Goal: Task Accomplishment & Management: Manage account settings

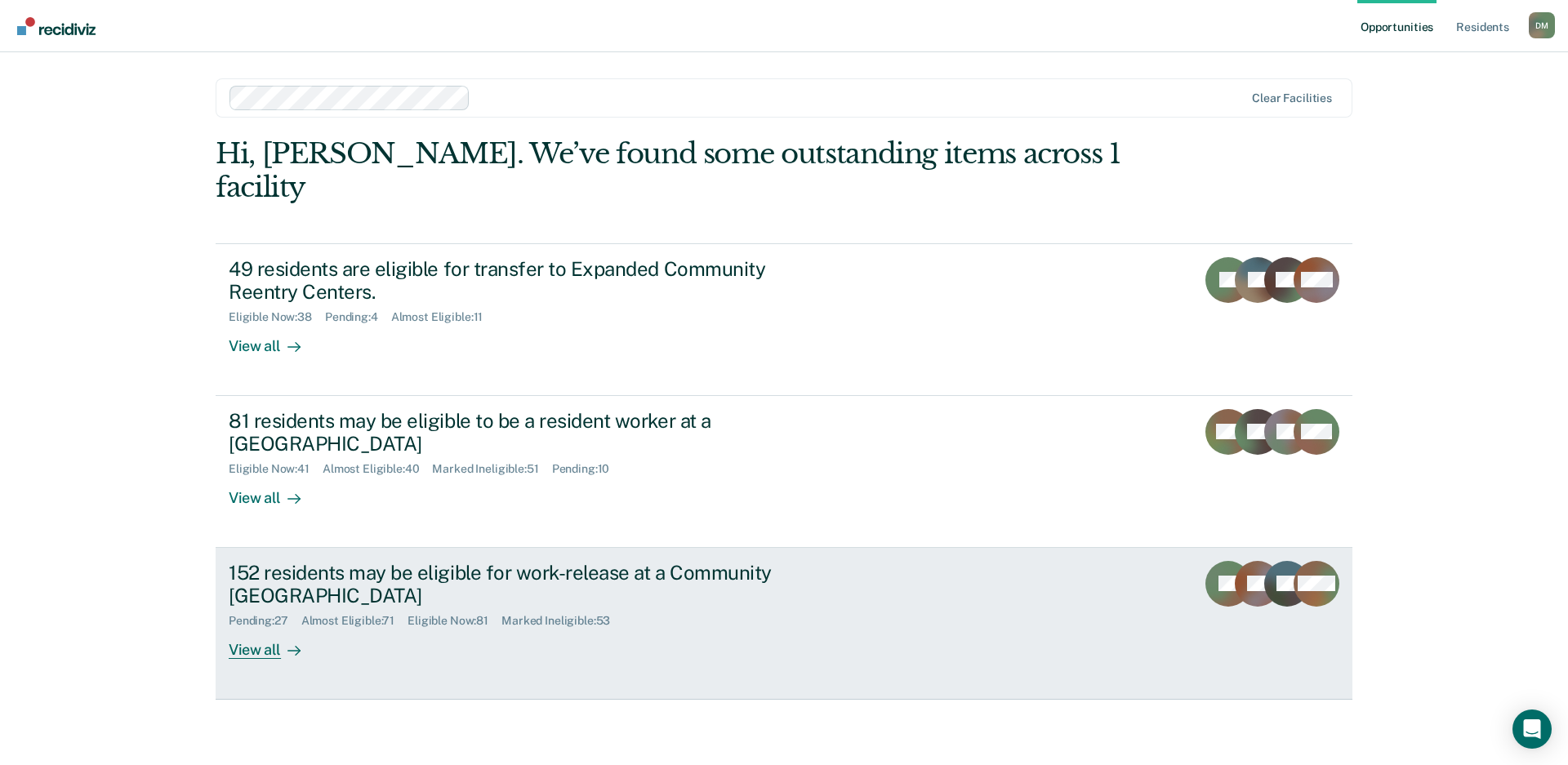
click at [758, 561] on div "152 residents may be eligible for work-release at a Community [GEOGRAPHIC_DATA]" at bounding box center [515, 584] width 573 height 47
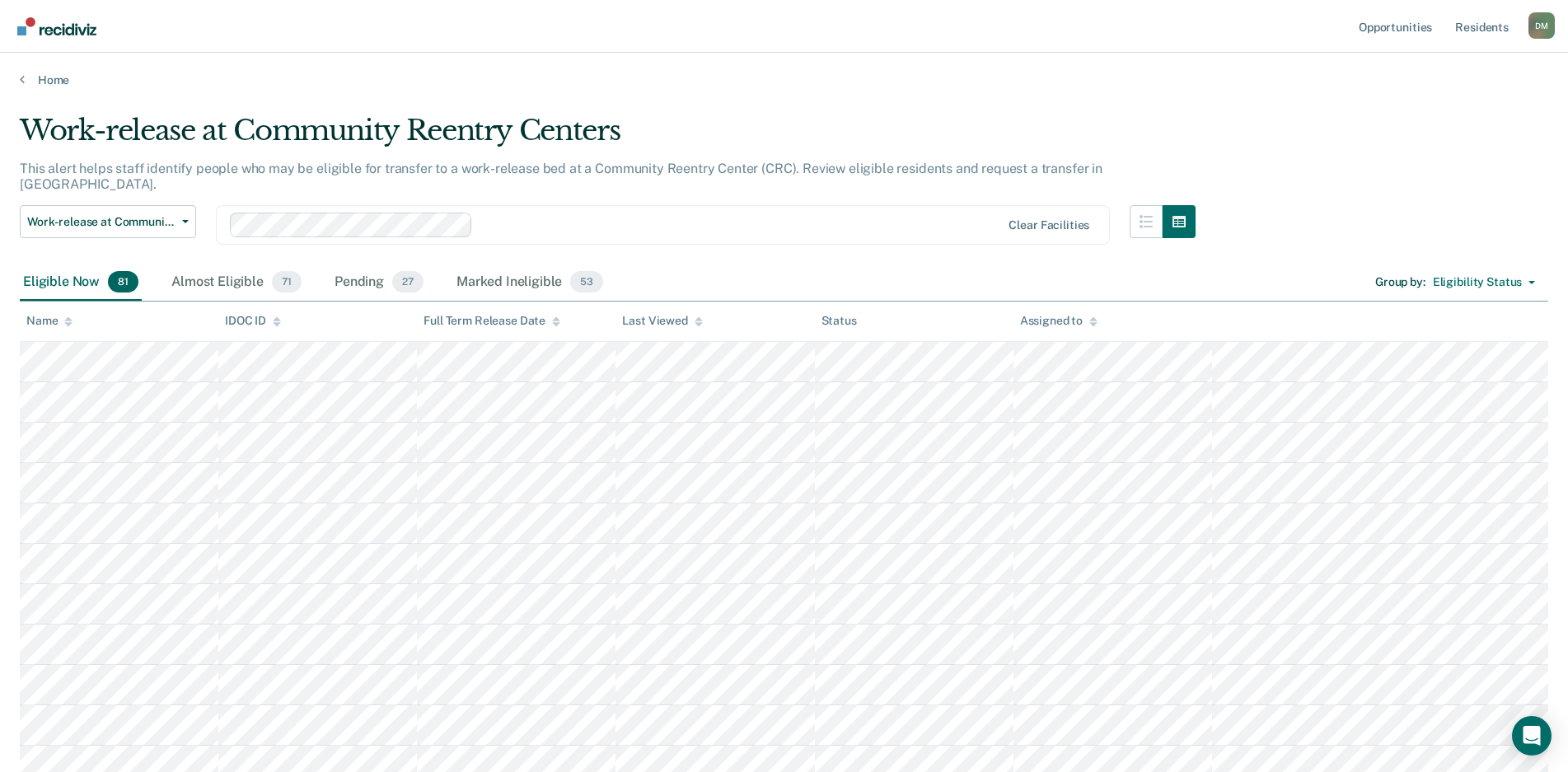
click at [697, 325] on div at bounding box center [698, 321] width 8 height 14
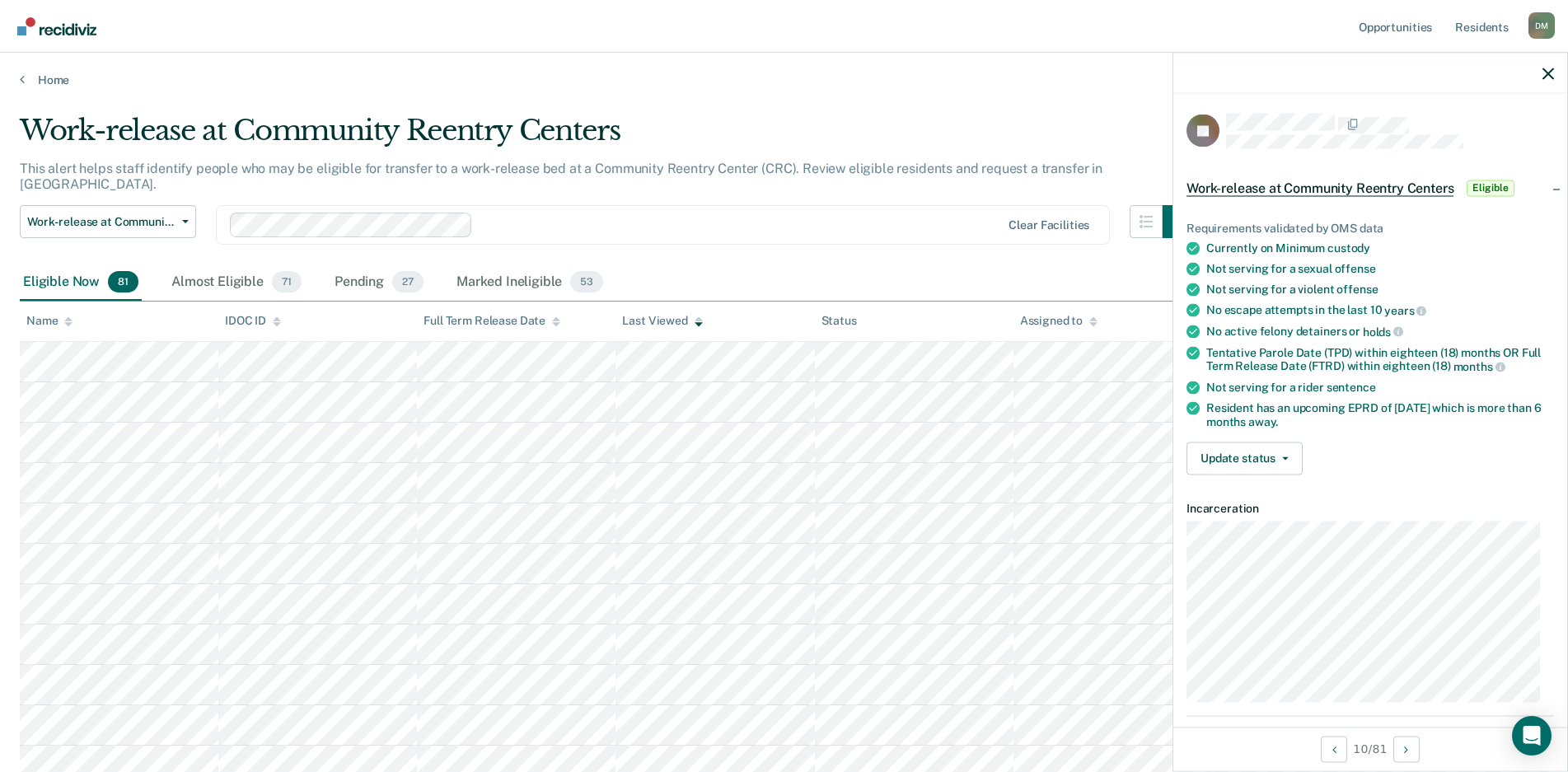
click at [1298, 75] on div at bounding box center [1371, 73] width 394 height 41
click at [1261, 448] on button "Update status" at bounding box center [1245, 458] width 116 height 33
click at [1247, 519] on button "Mark Ineligible" at bounding box center [1266, 524] width 159 height 26
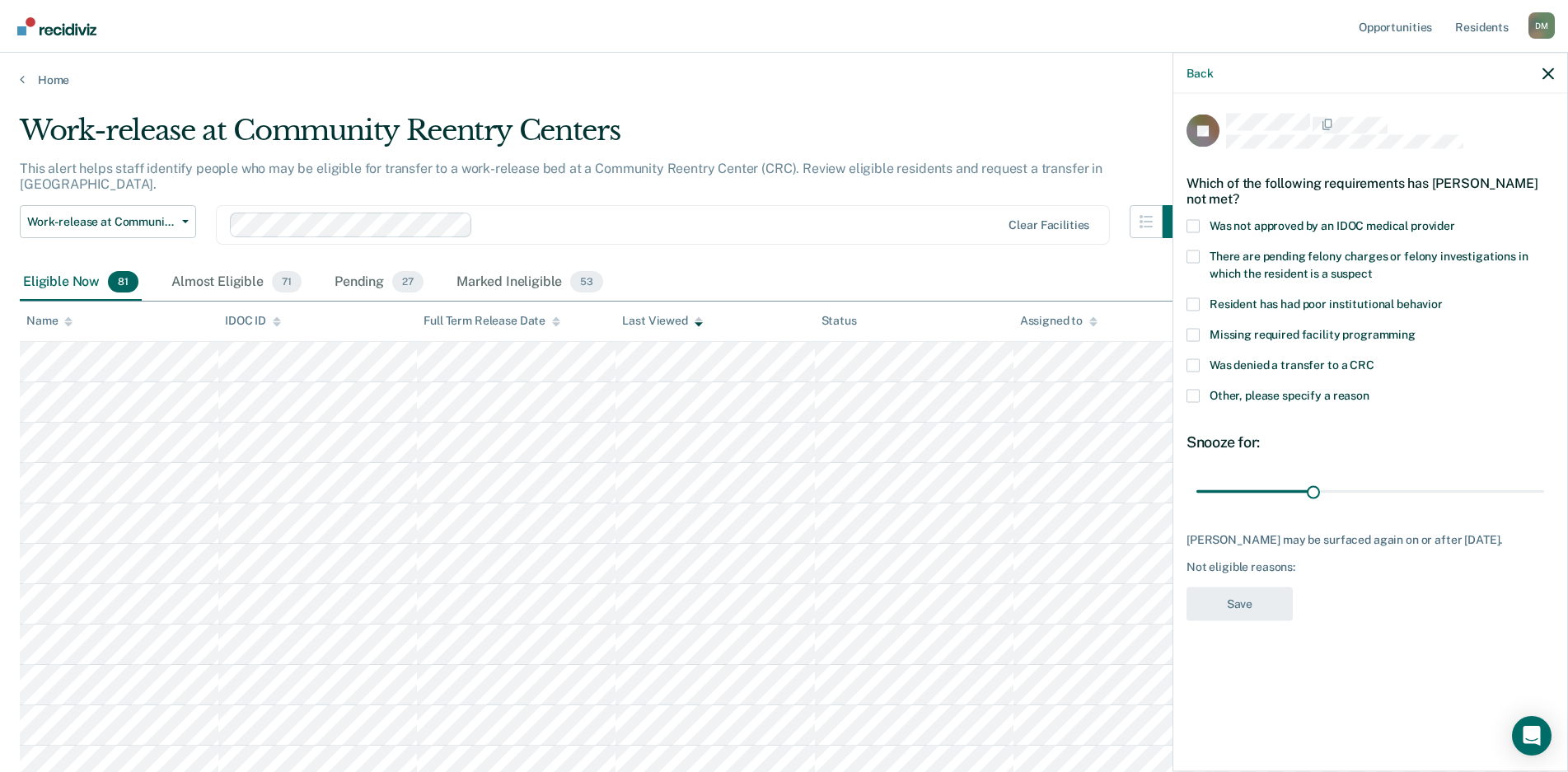
click at [1193, 396] on span at bounding box center [1193, 395] width 13 height 13
click at [1370, 389] on input "Other, please specify a reason" at bounding box center [1370, 389] width 0 height 0
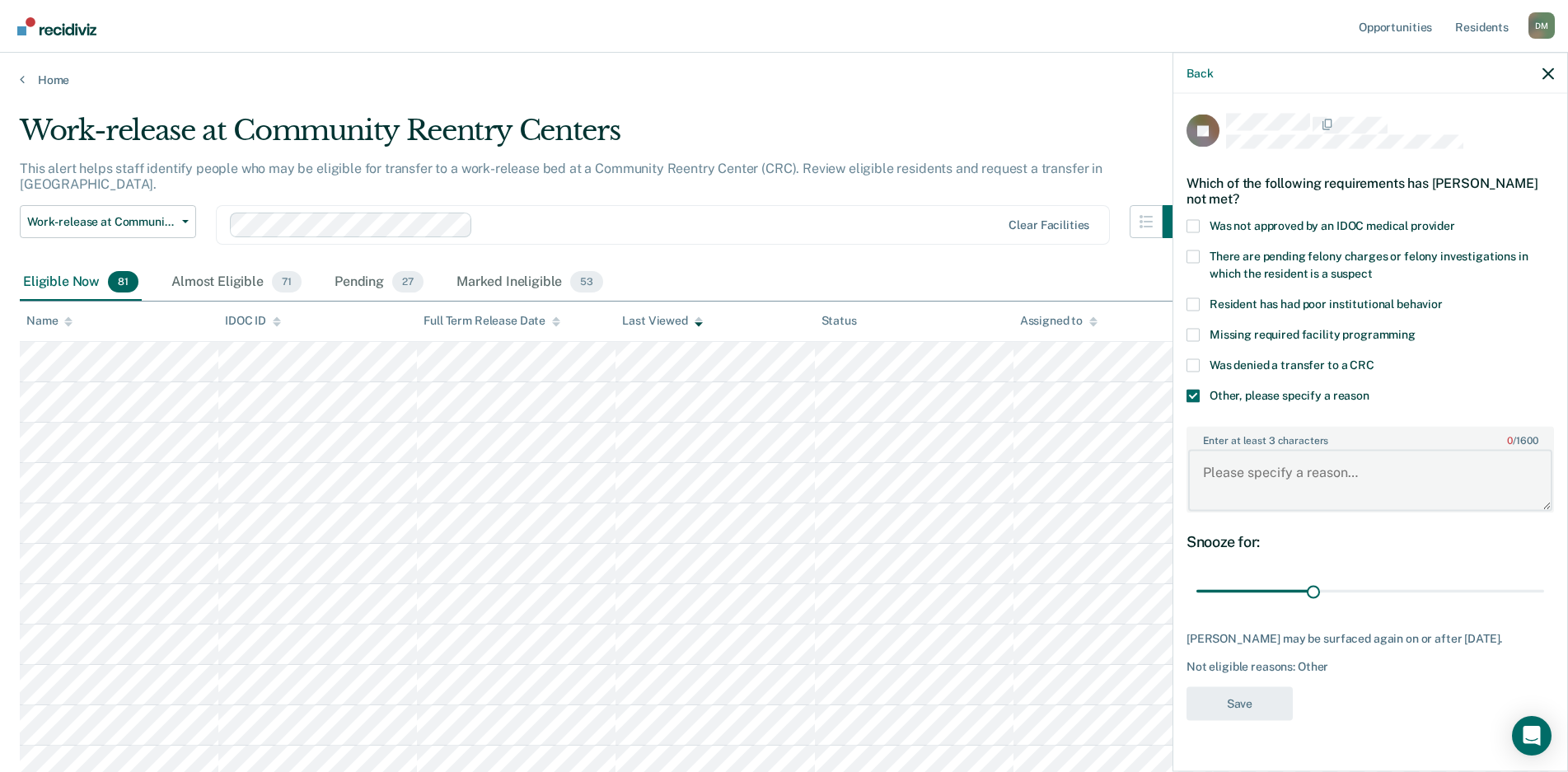
drag, startPoint x: 1218, startPoint y: 479, endPoint x: 1537, endPoint y: 521, distance: 321.8
click at [1231, 483] on textarea "Enter at least 3 characters 0 / 1600" at bounding box center [1371, 480] width 364 height 61
type textarea "Release [DATE]"
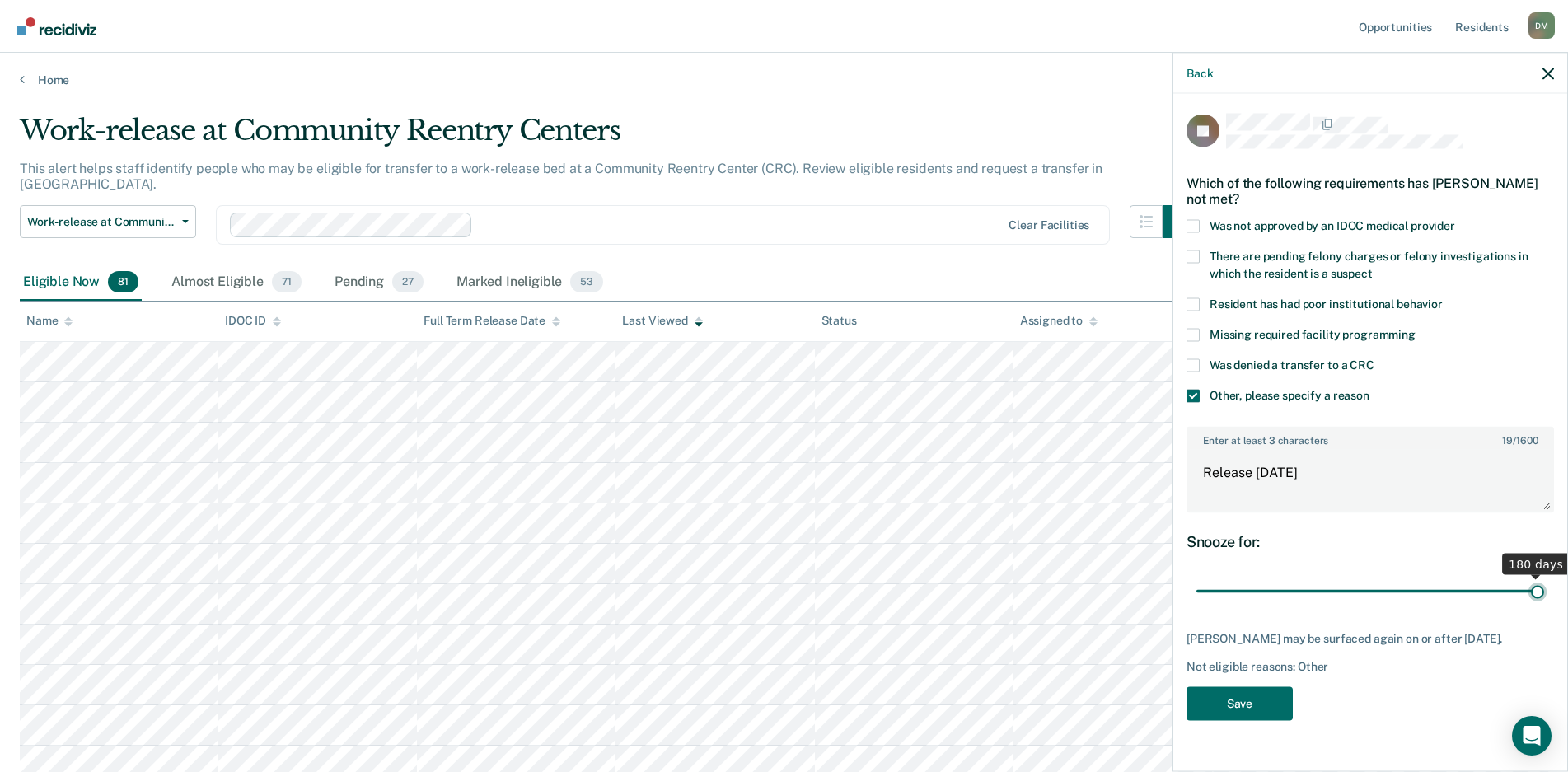
drag, startPoint x: 1311, startPoint y: 590, endPoint x: 1687, endPoint y: 593, distance: 376.0
type input "180"
click at [1545, 593] on input "range" at bounding box center [1371, 591] width 348 height 29
click at [1221, 695] on button "Save" at bounding box center [1240, 704] width 107 height 34
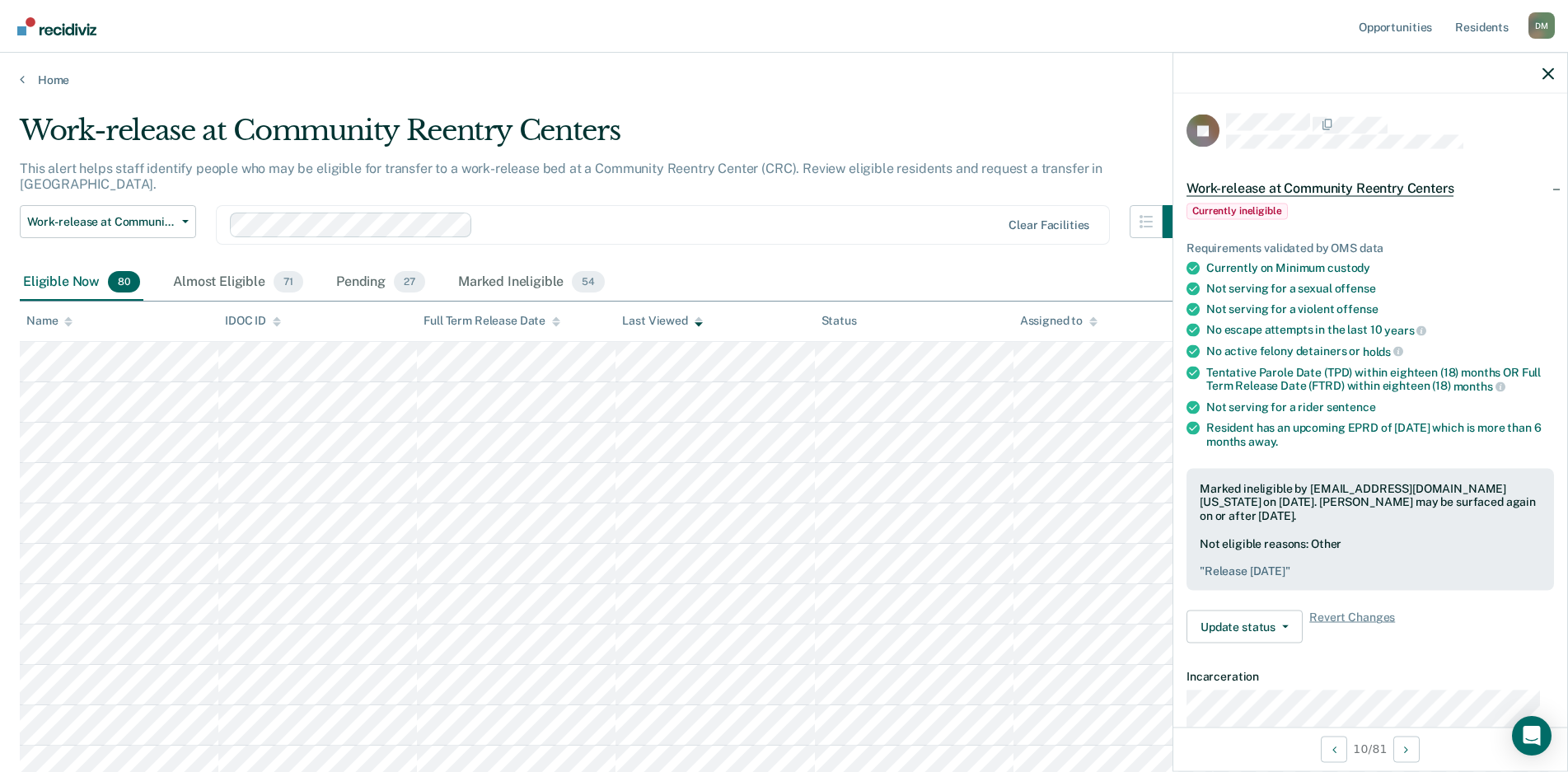
click at [1554, 74] on div at bounding box center [1371, 73] width 394 height 41
click at [1547, 73] on icon "button" at bounding box center [1548, 73] width 11 height 11
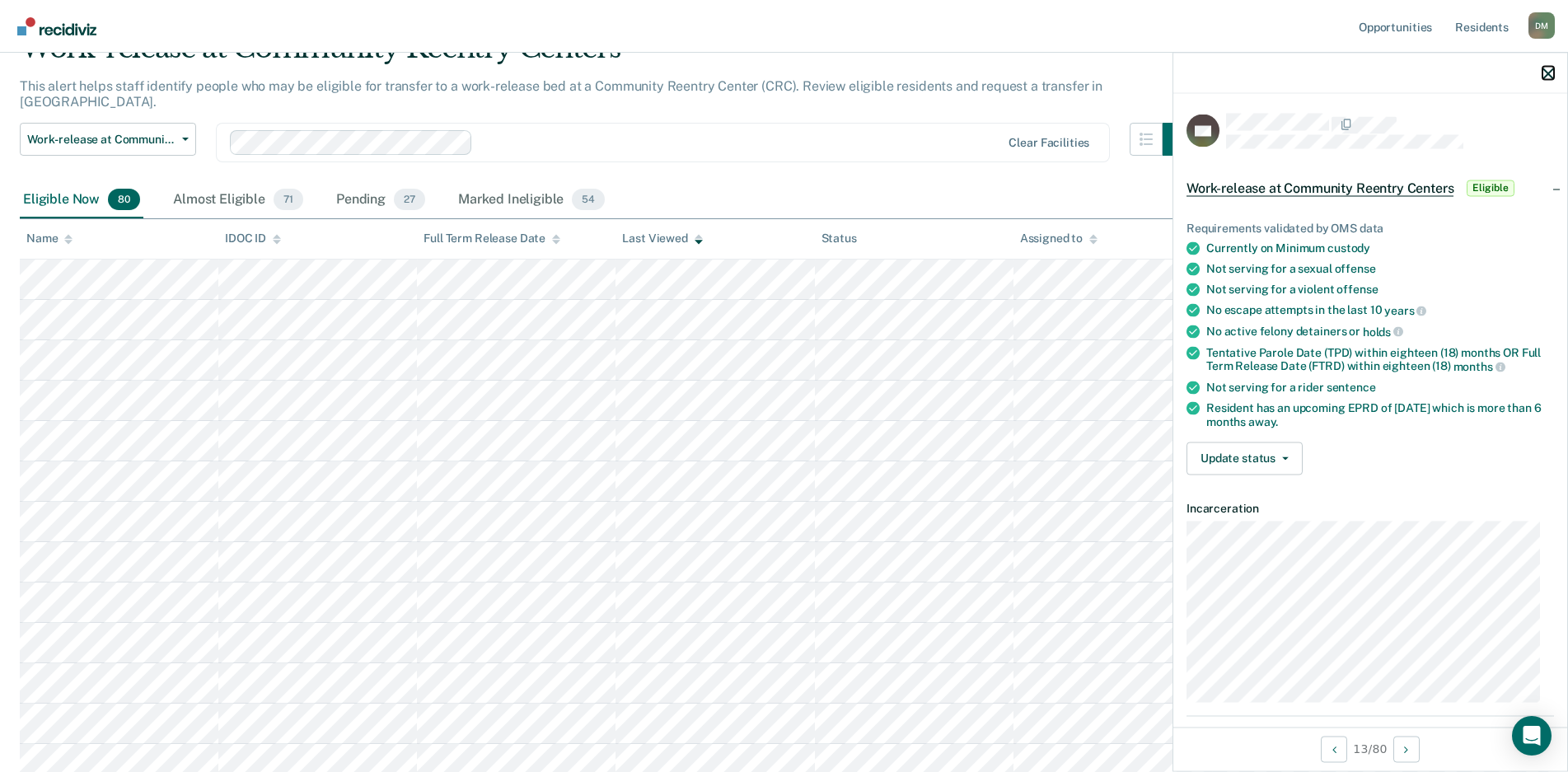
drag, startPoint x: 1553, startPoint y: 74, endPoint x: 1347, endPoint y: 195, distance: 238.9
click at [1553, 74] on icon "button" at bounding box center [1548, 73] width 11 height 11
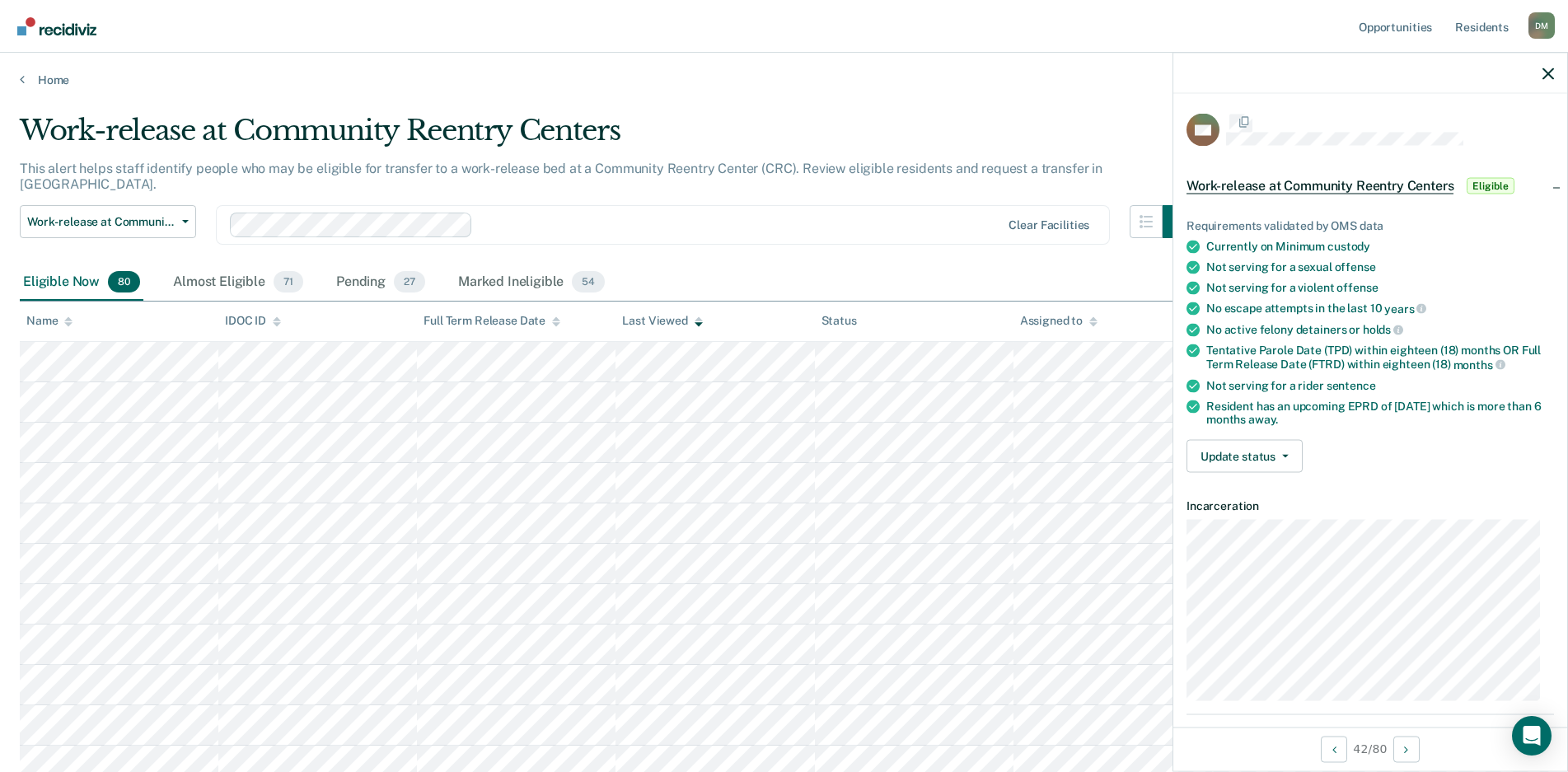
scroll to position [82, 0]
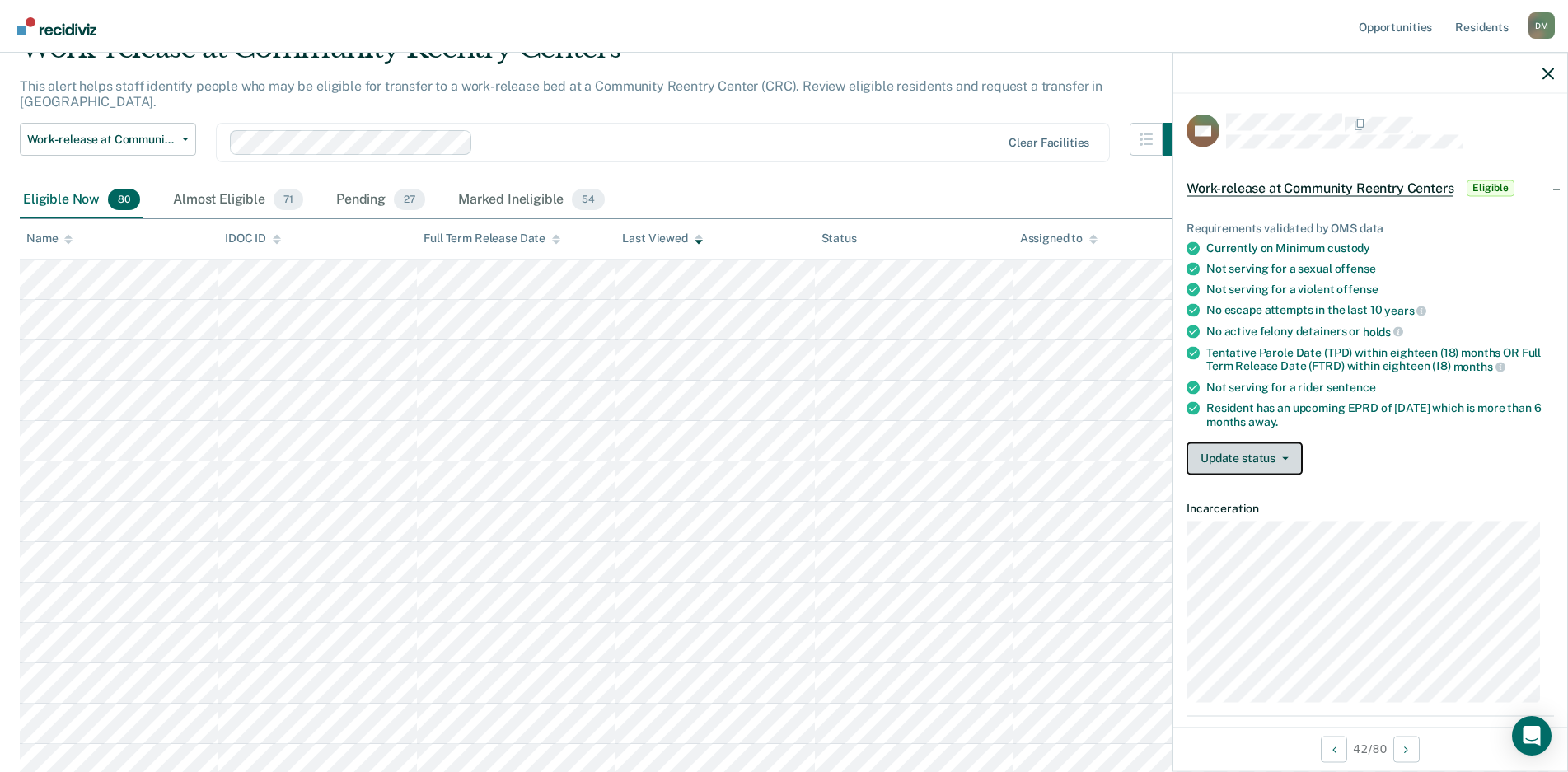
click at [1287, 457] on icon "button" at bounding box center [1285, 459] width 7 height 4
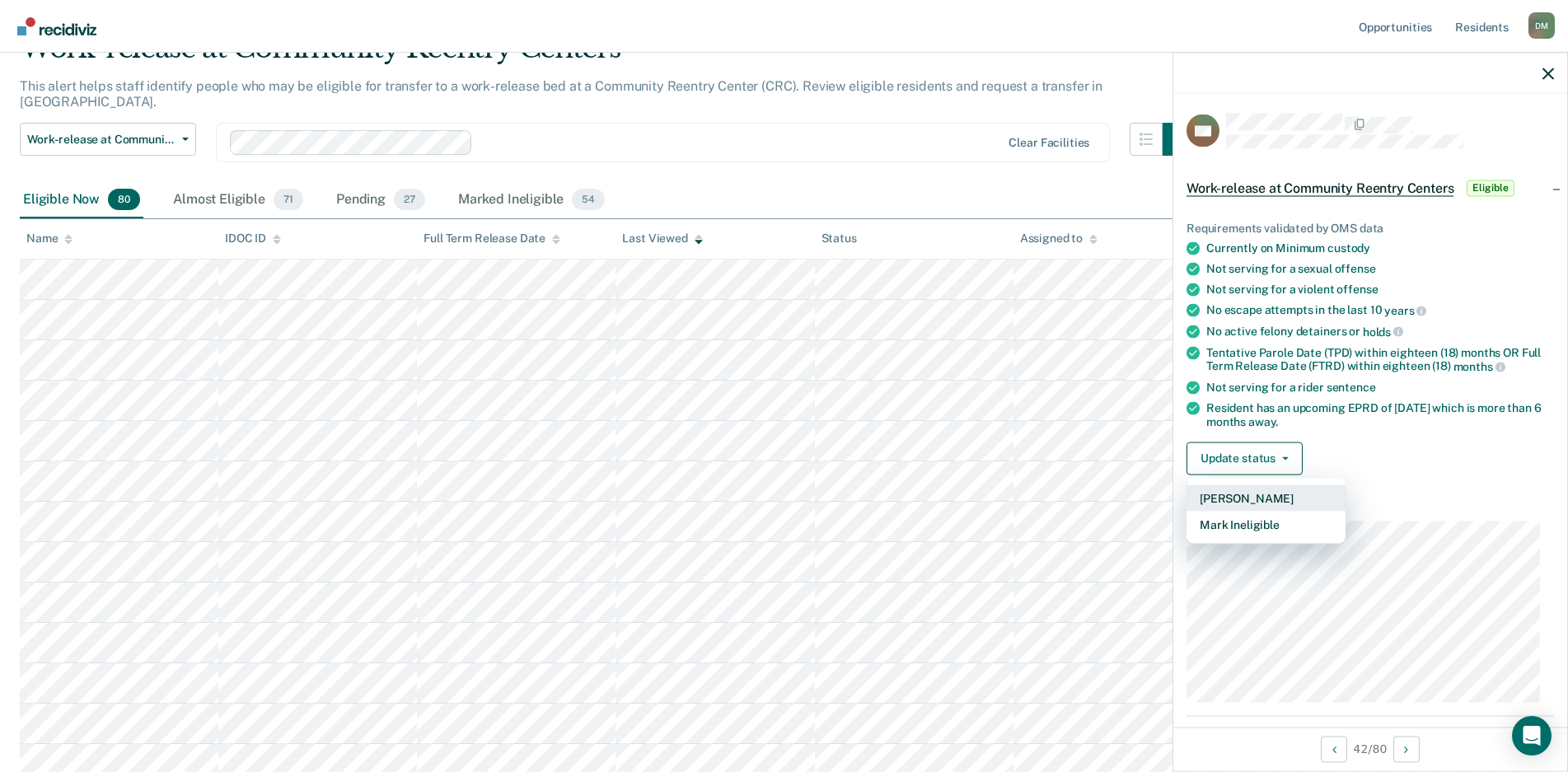
click at [1252, 499] on button "[PERSON_NAME]" at bounding box center [1266, 498] width 159 height 26
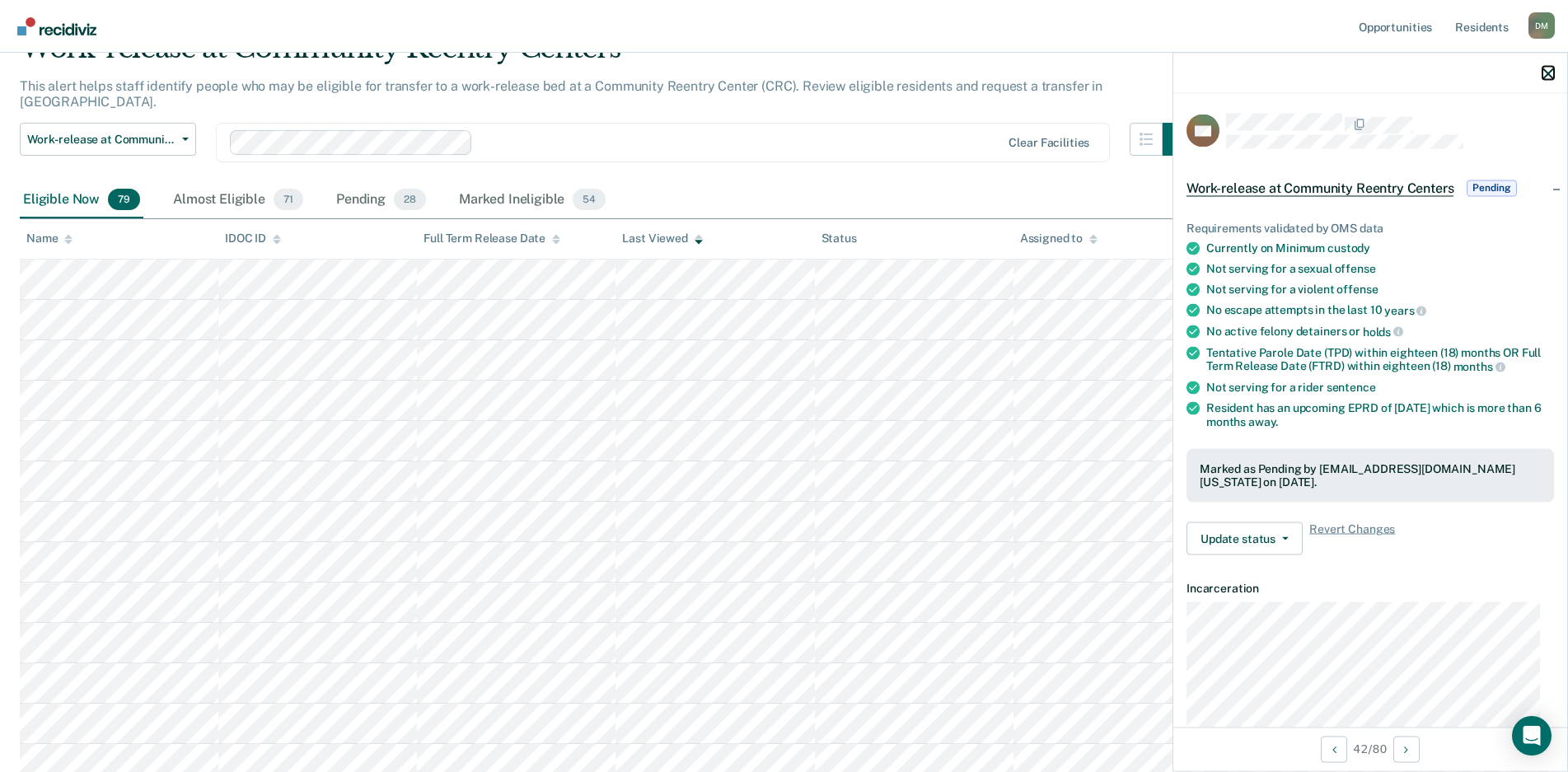
click at [1547, 73] on icon "button" at bounding box center [1548, 73] width 11 height 11
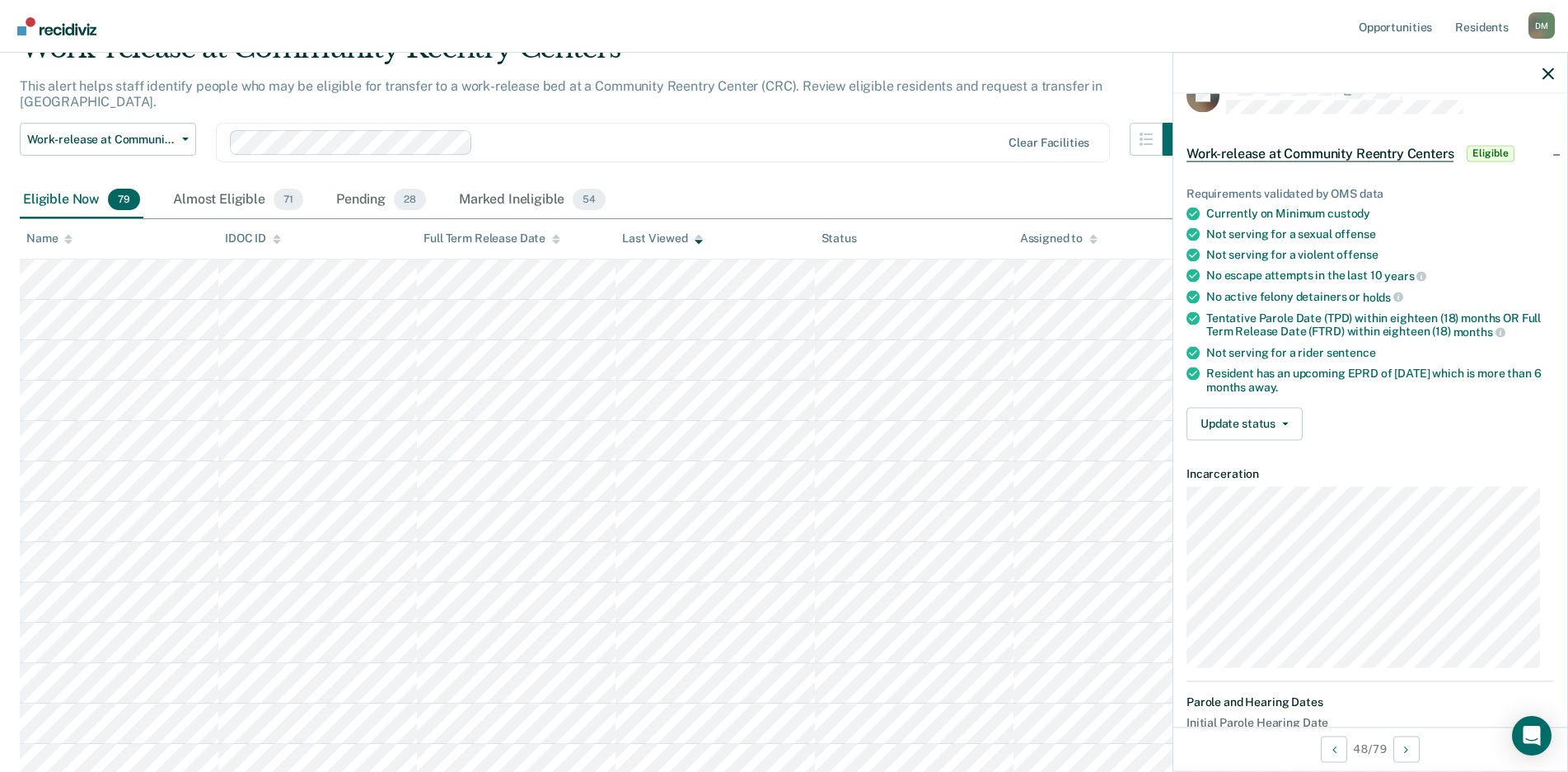
scroll to position [0, 0]
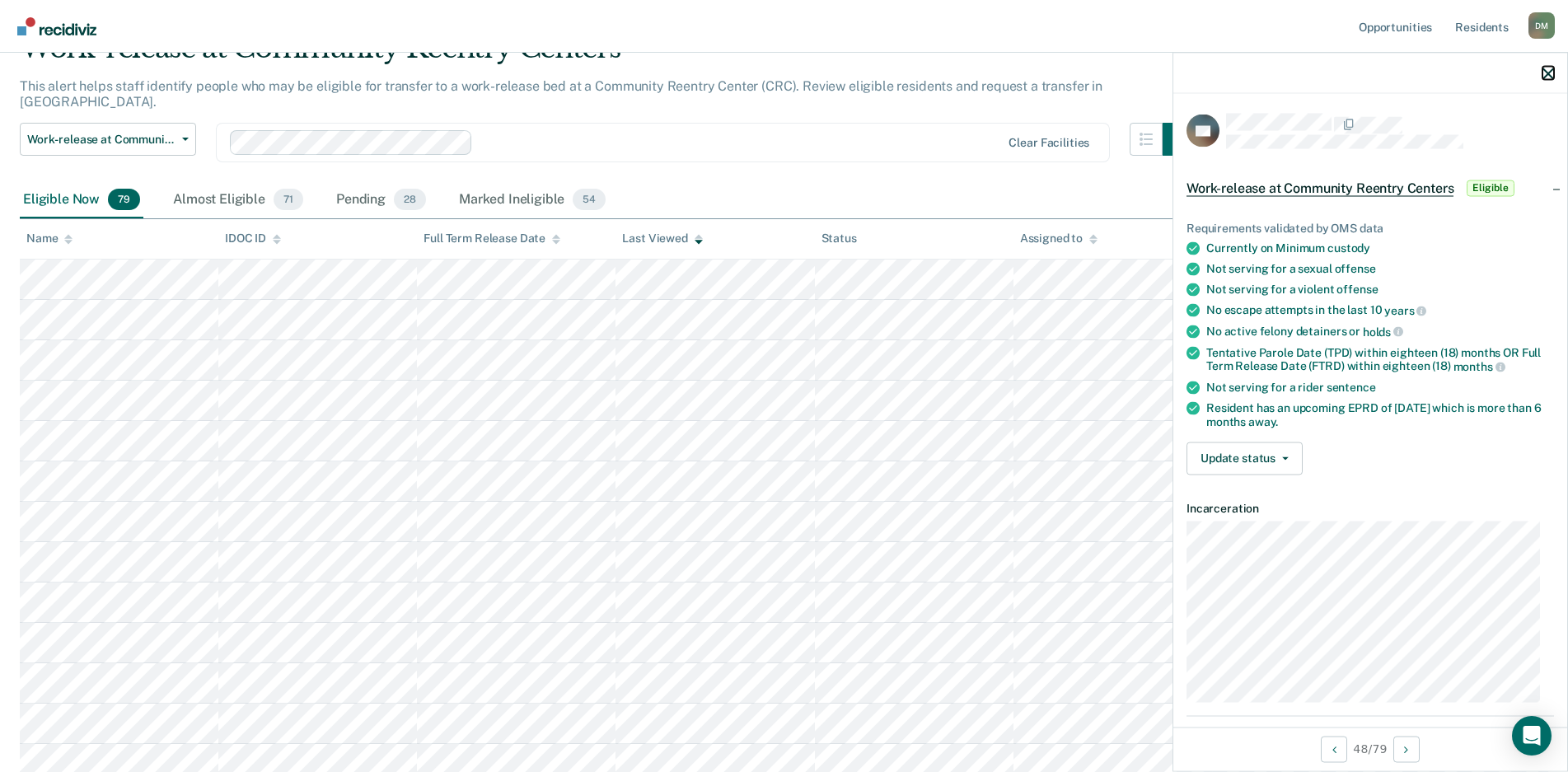
drag, startPoint x: 1547, startPoint y: 71, endPoint x: 1528, endPoint y: 71, distance: 19.0
click at [1547, 71] on icon "button" at bounding box center [1548, 73] width 11 height 11
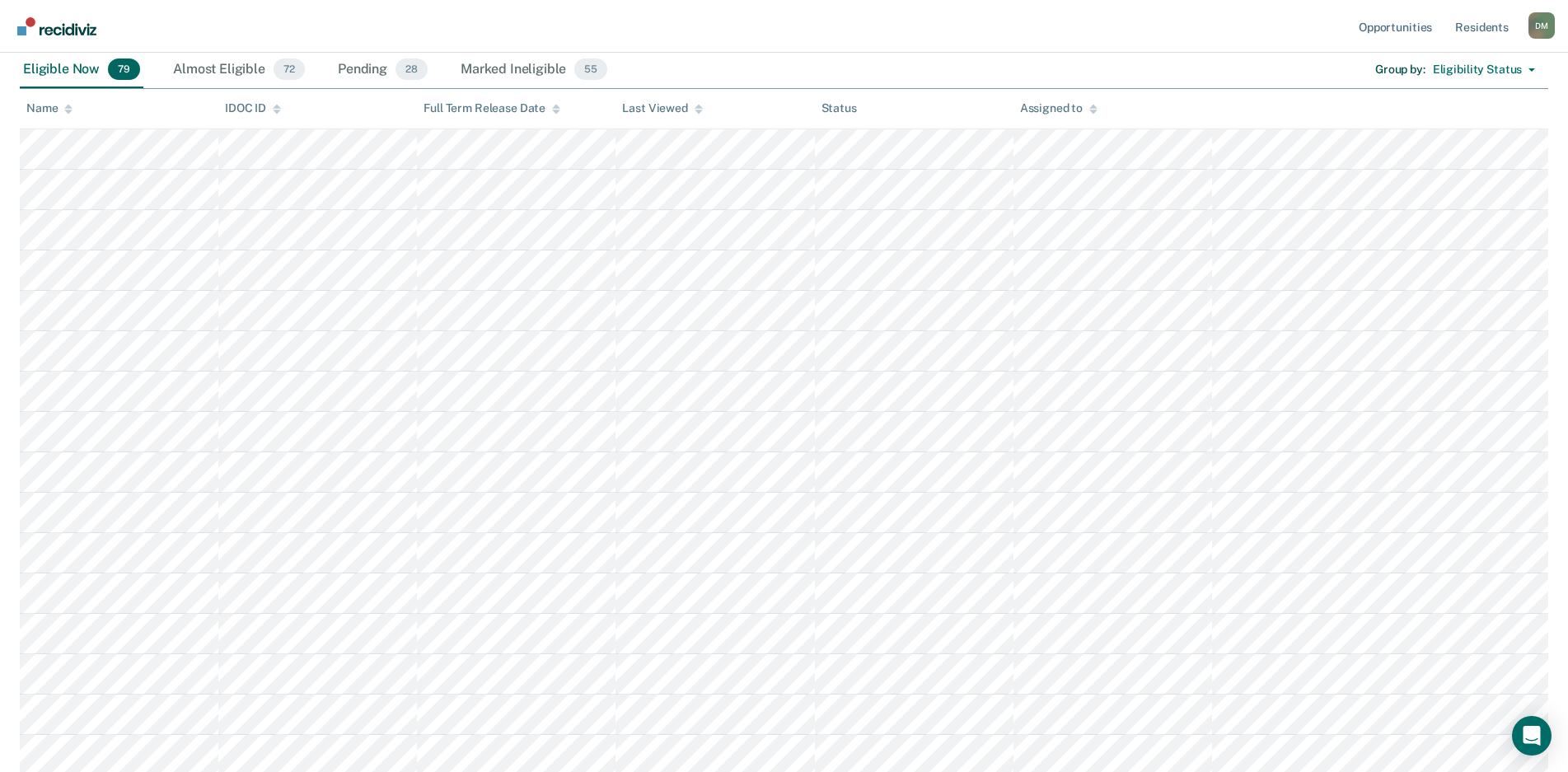
scroll to position [157, 0]
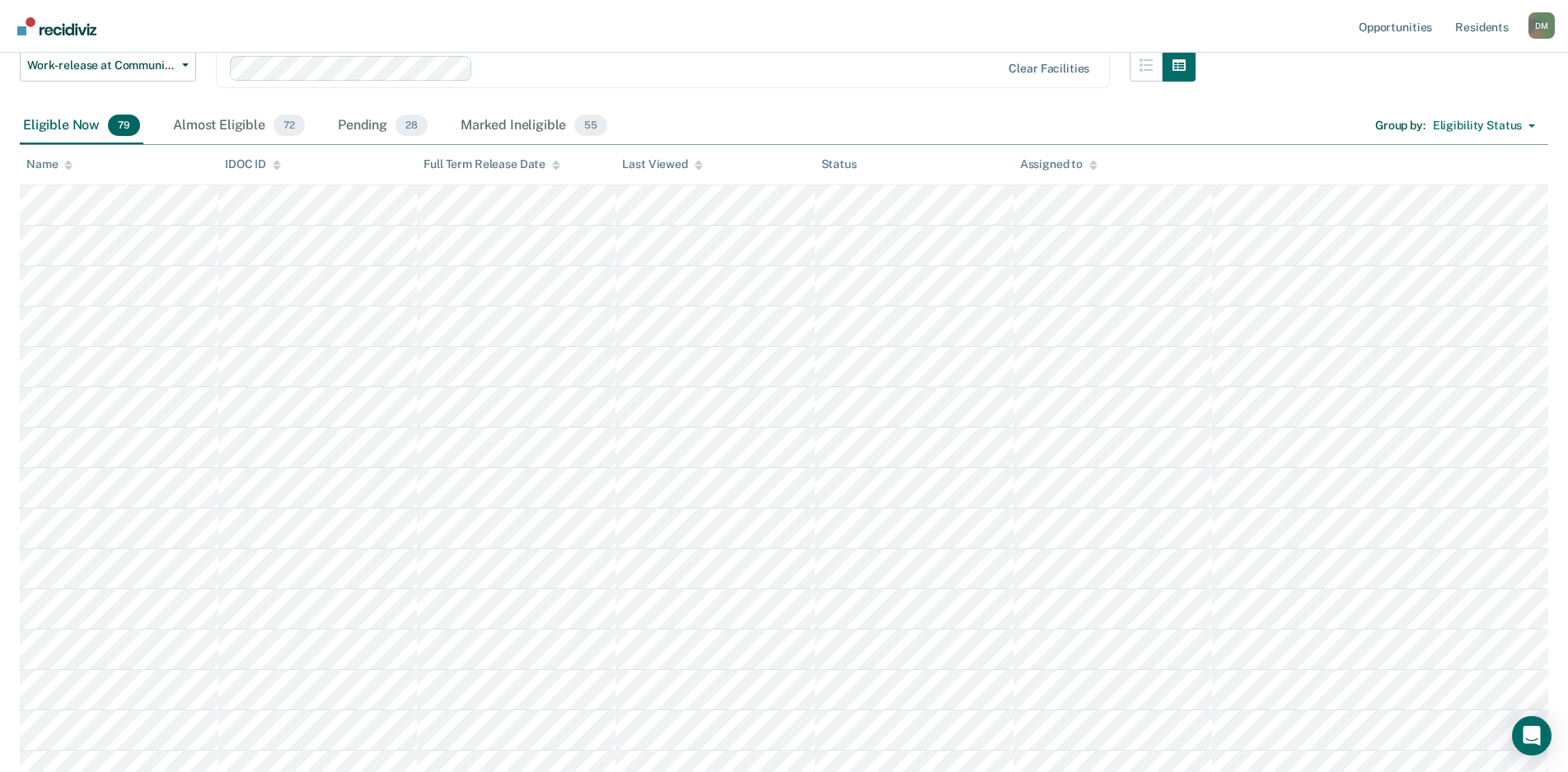
click at [696, 166] on icon at bounding box center [698, 167] width 8 height 4
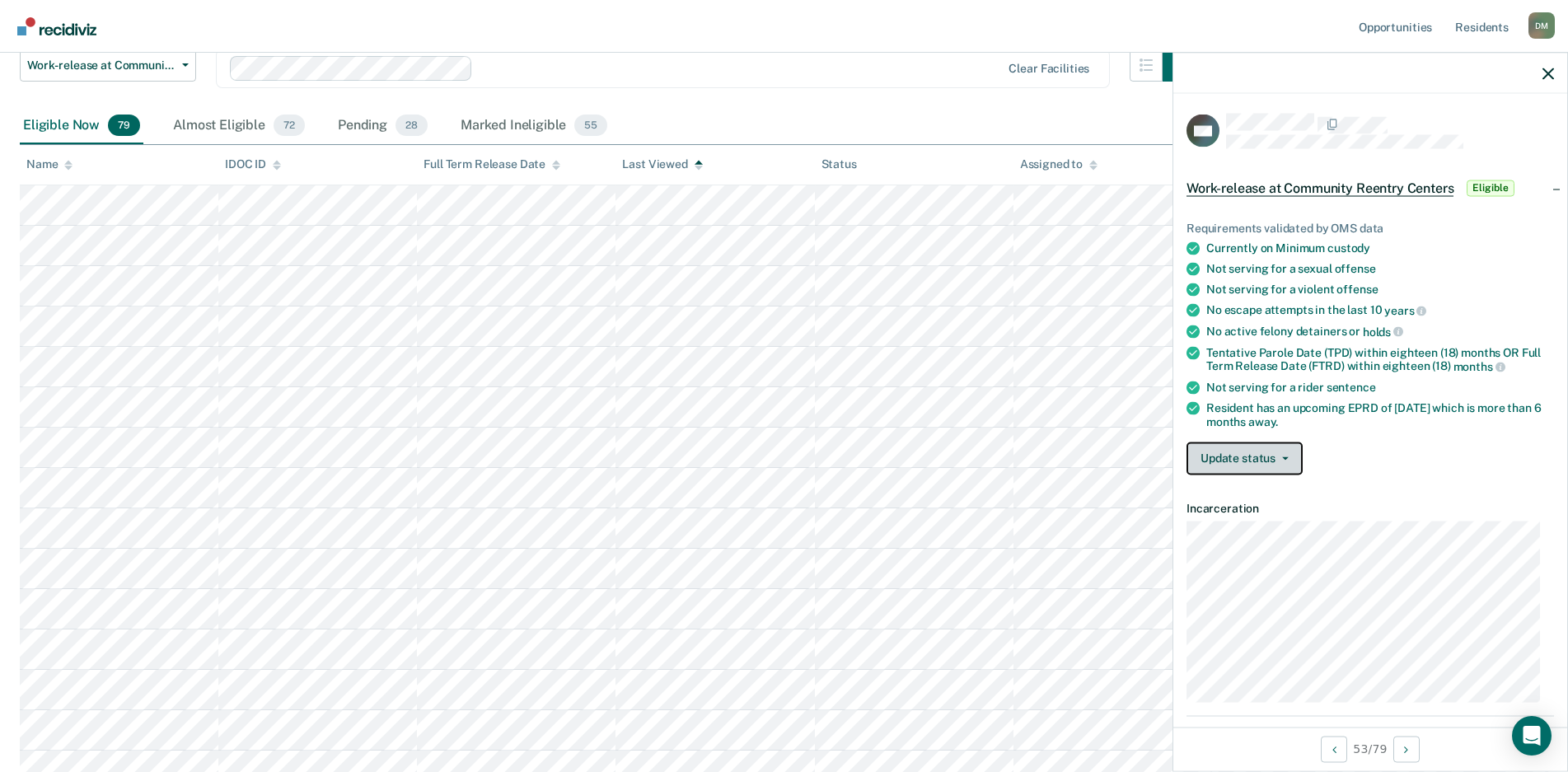
click at [1243, 458] on button "Update status" at bounding box center [1245, 458] width 116 height 33
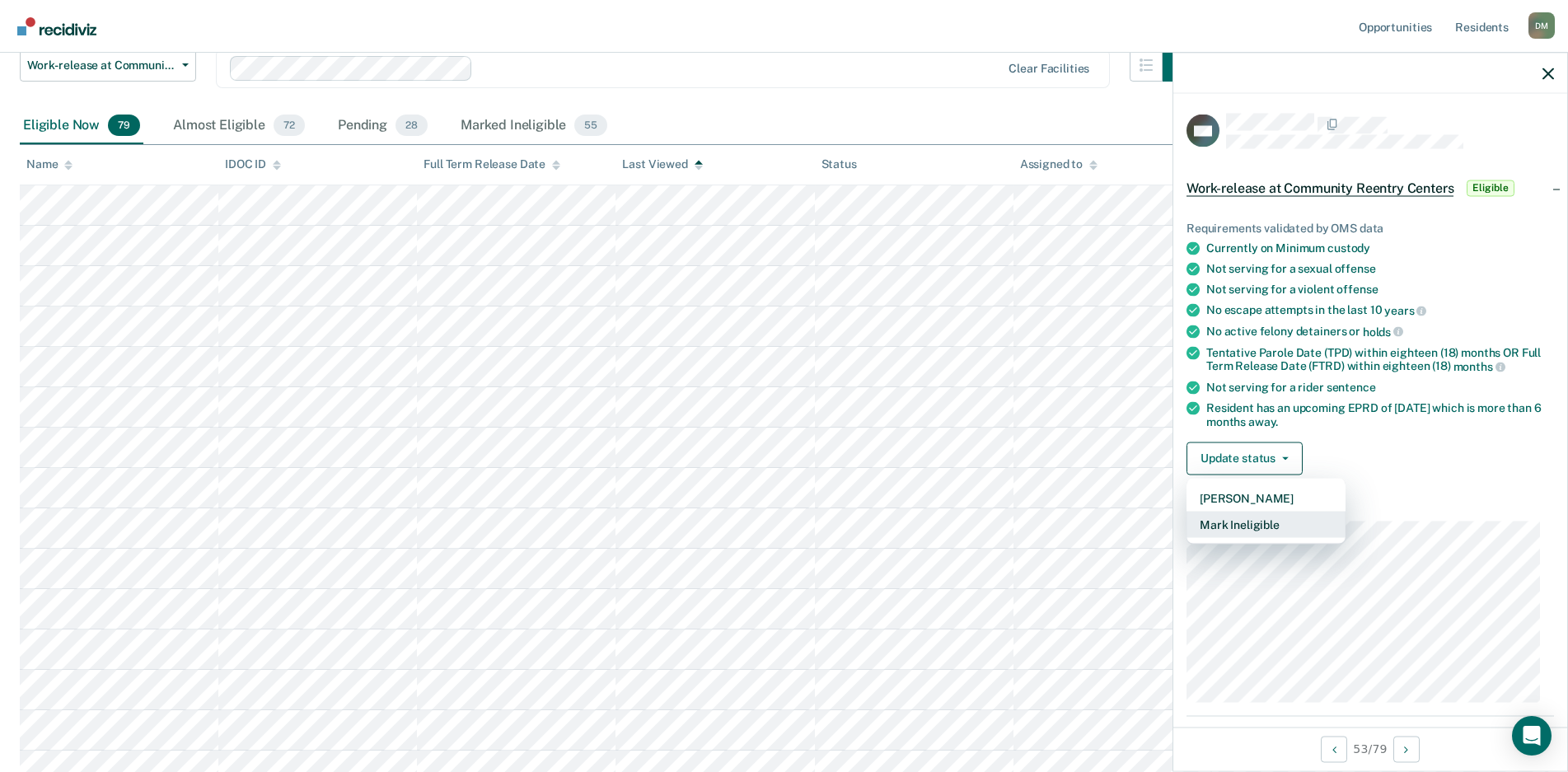
click at [1235, 521] on button "Mark Ineligible" at bounding box center [1266, 524] width 159 height 26
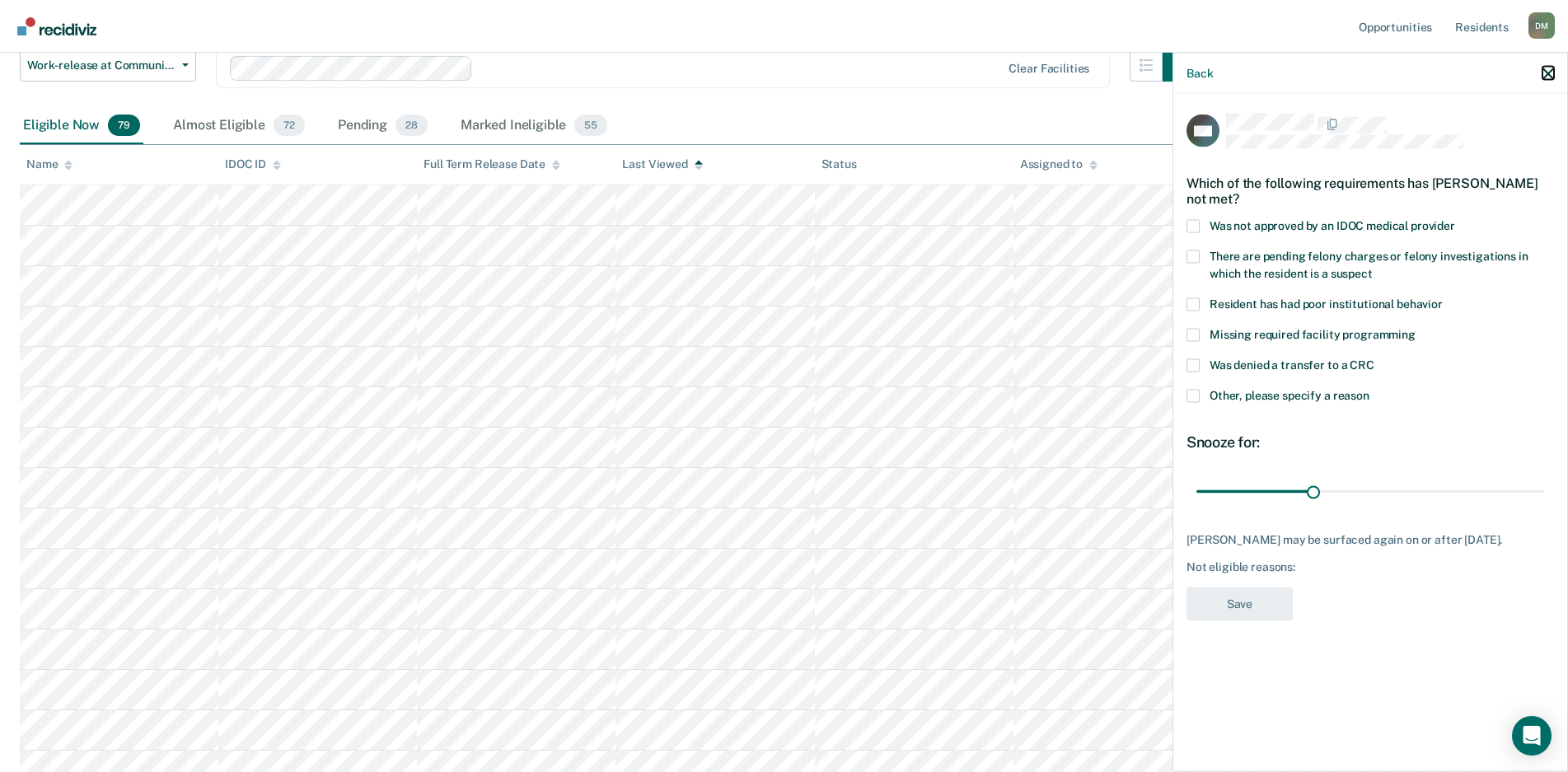
click at [1551, 73] on icon "button" at bounding box center [1548, 73] width 11 height 11
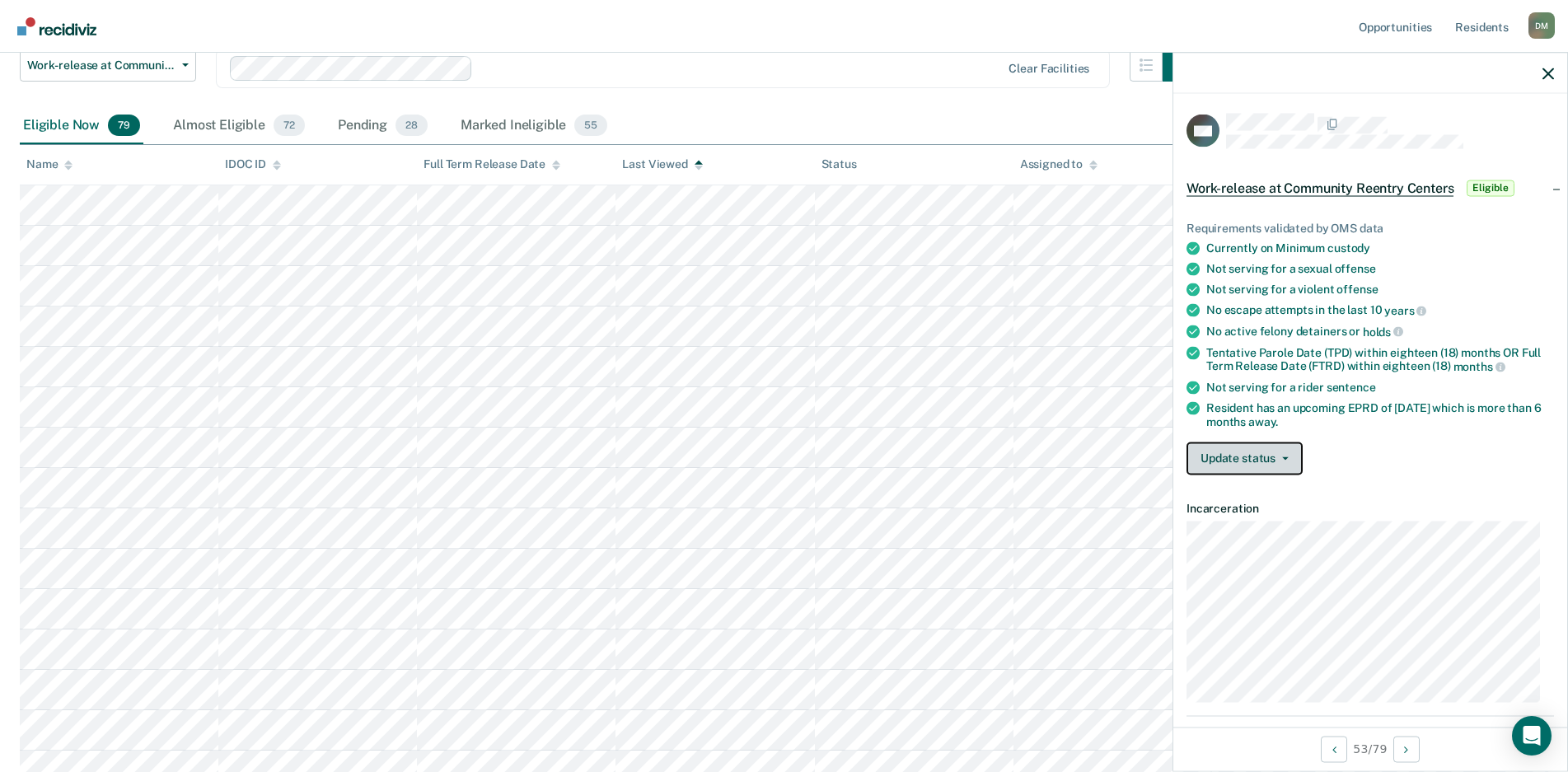
click at [1246, 464] on button "Update status" at bounding box center [1245, 458] width 116 height 33
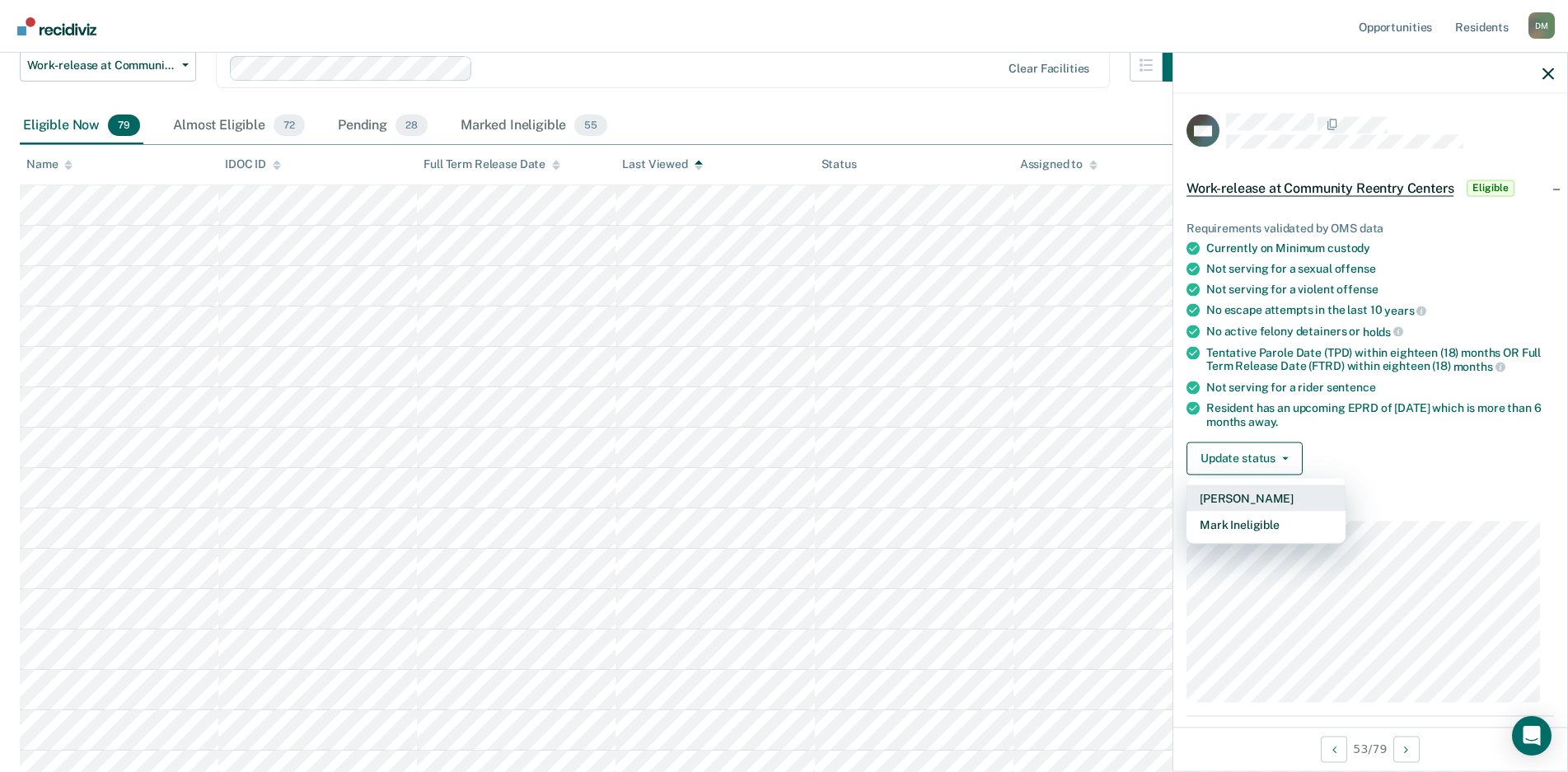
click at [1238, 499] on button "[PERSON_NAME]" at bounding box center [1266, 498] width 159 height 26
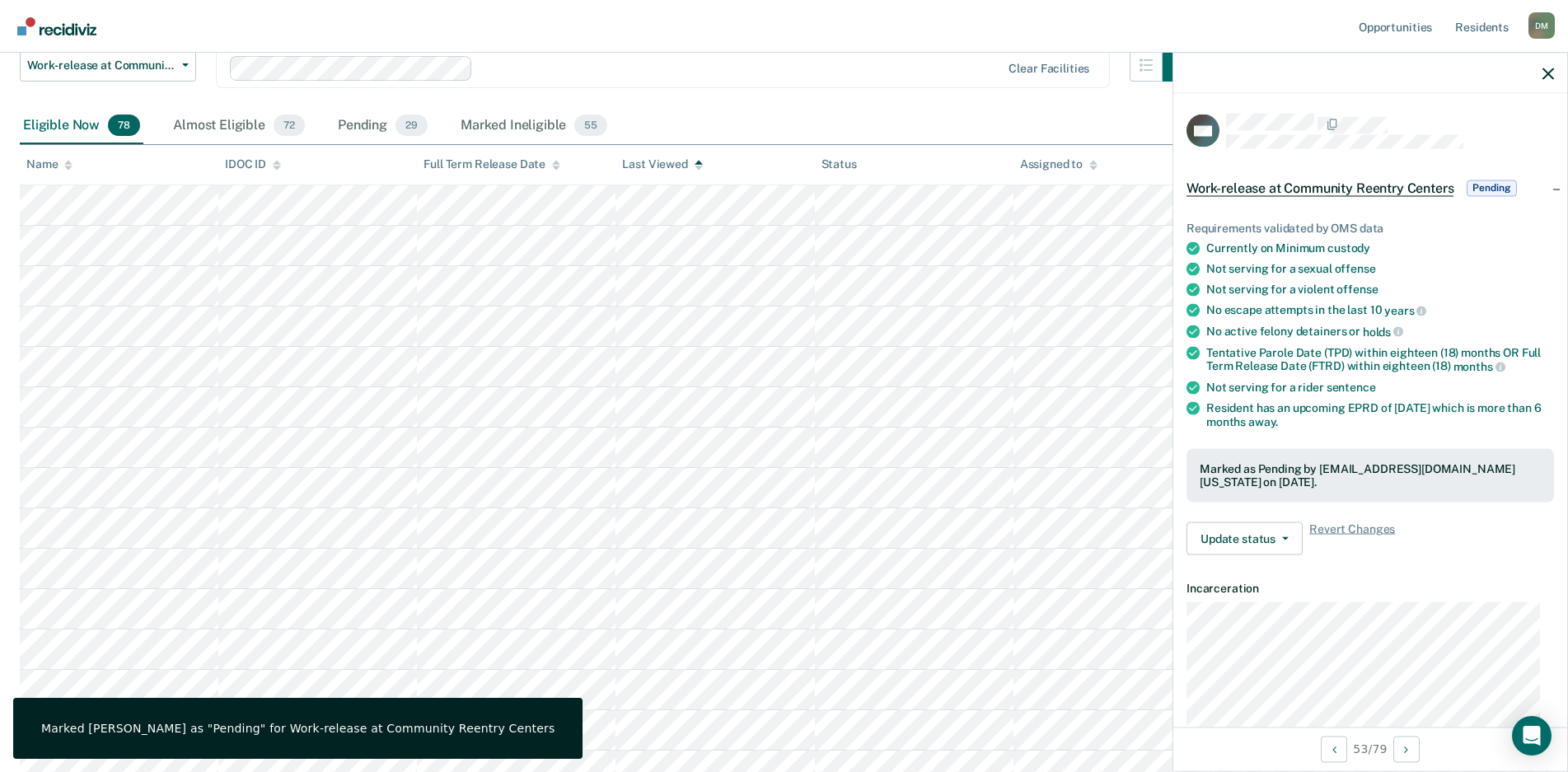
click at [695, 168] on icon at bounding box center [698, 164] width 8 height 10
click at [1547, 76] on icon "button" at bounding box center [1548, 73] width 11 height 11
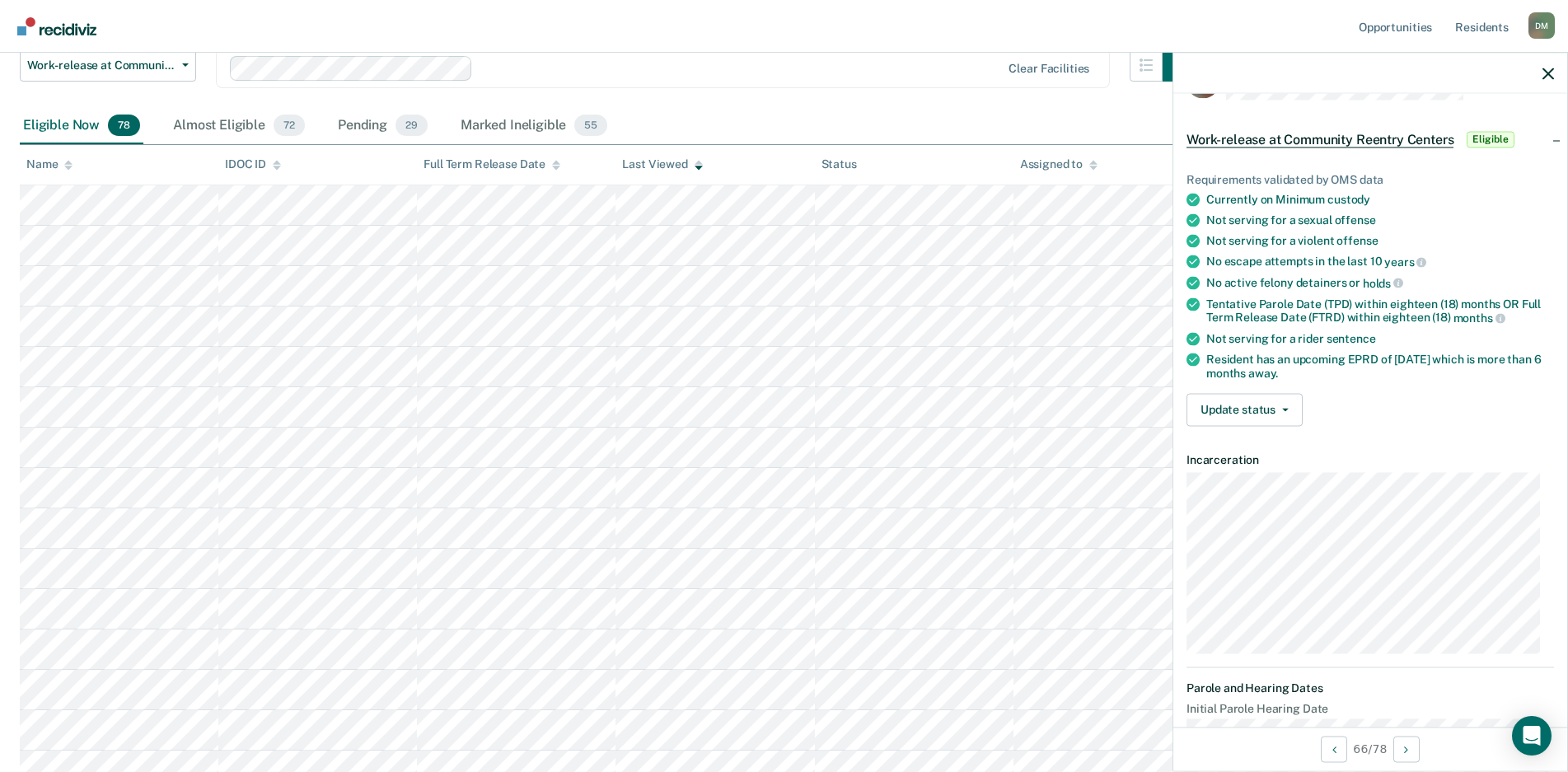
scroll to position [0, 0]
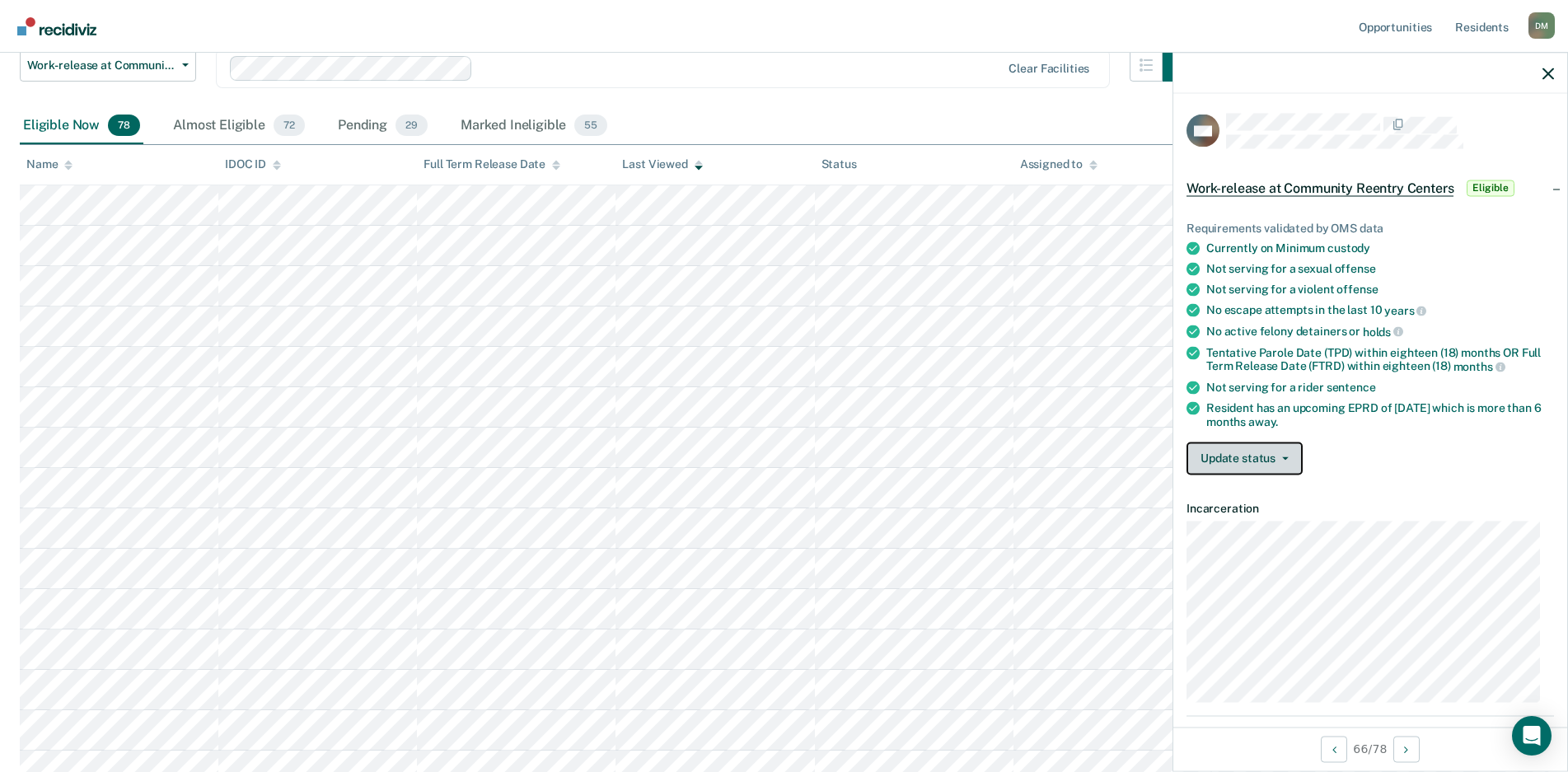
click at [1250, 460] on button "Update status" at bounding box center [1245, 458] width 116 height 33
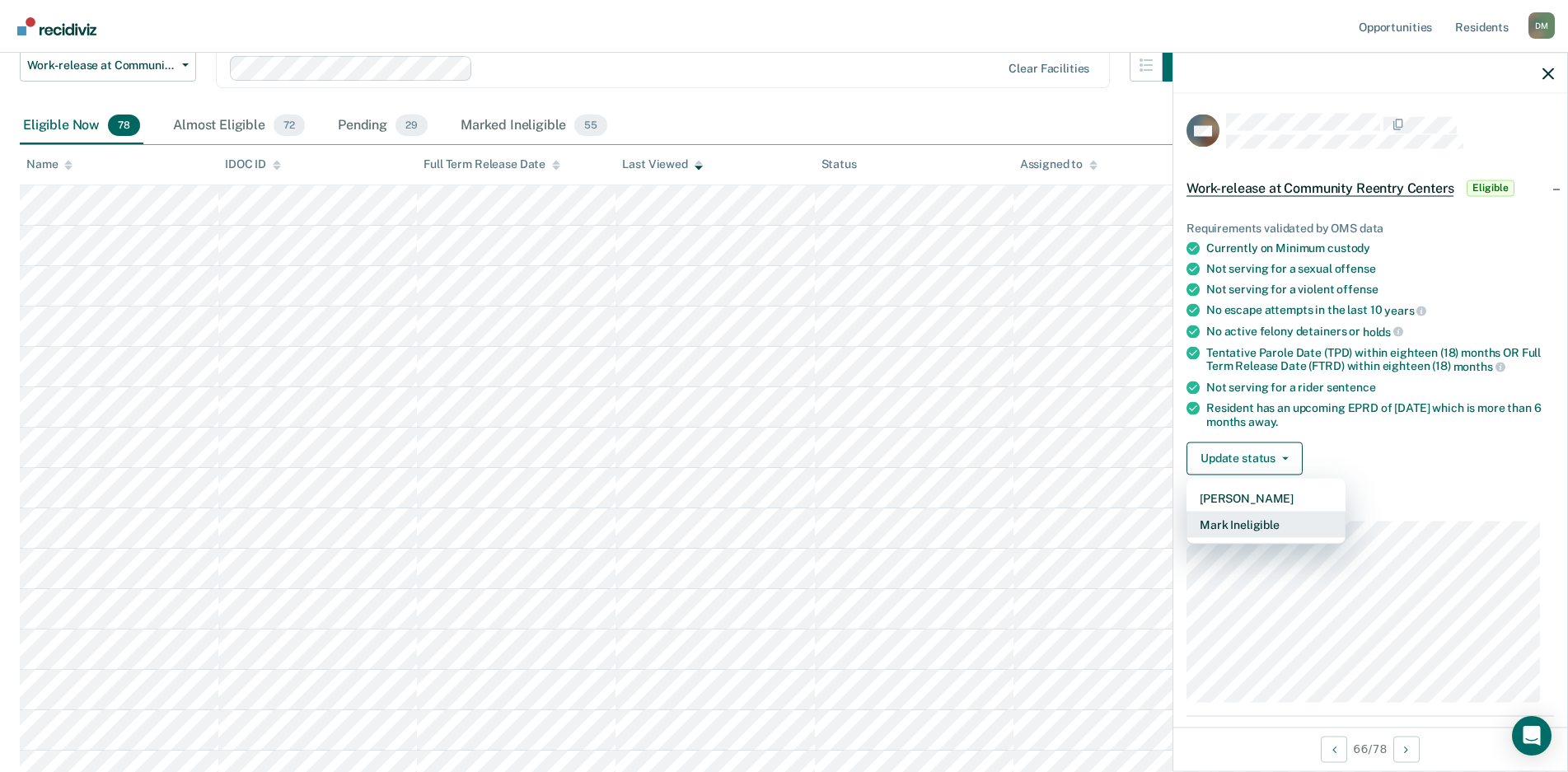
click at [1239, 518] on button "Mark Ineligible" at bounding box center [1266, 524] width 159 height 26
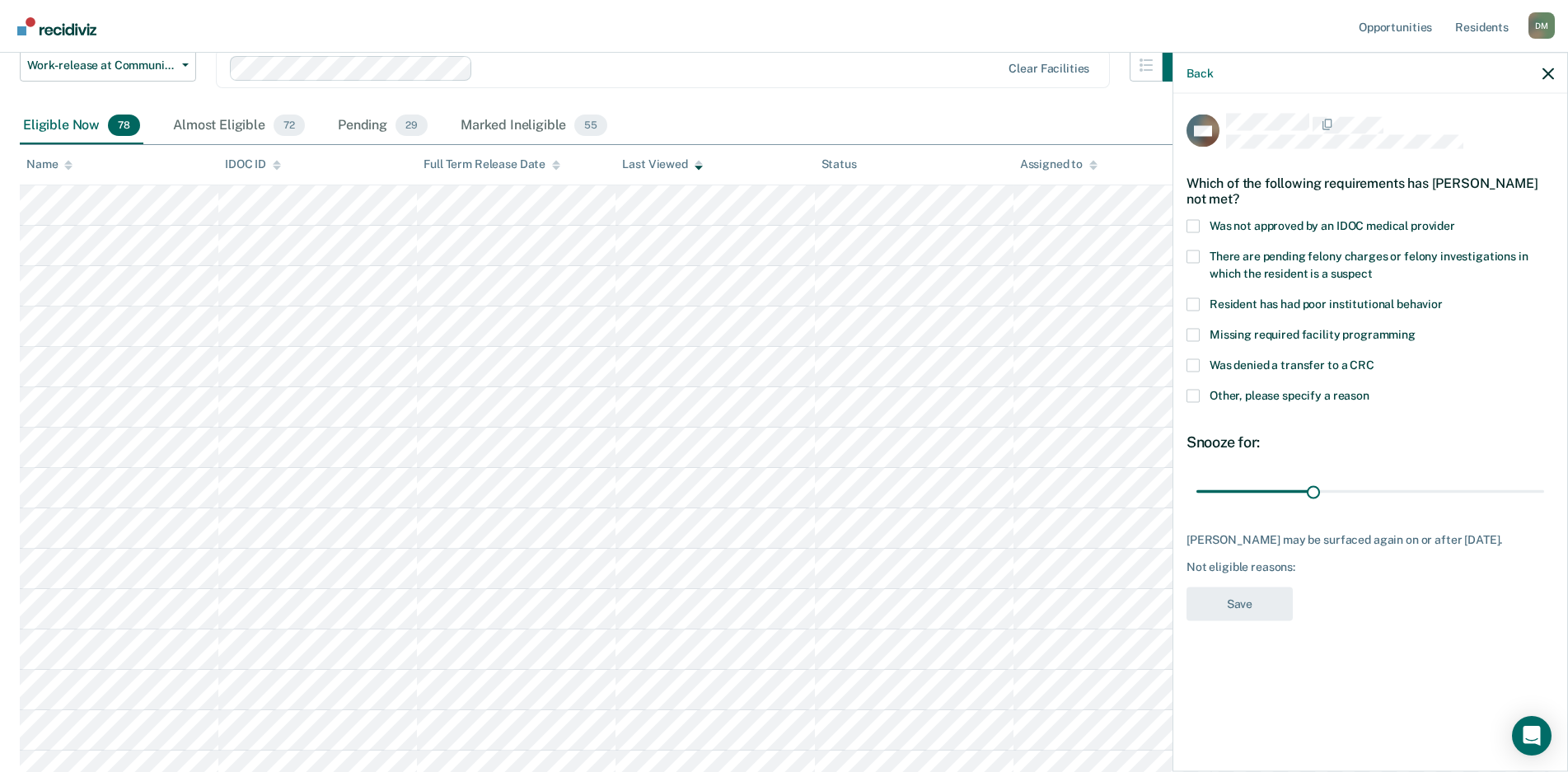
click at [1193, 365] on span at bounding box center [1193, 365] width 13 height 13
click at [1375, 359] on input "Was denied a transfer to a CRC" at bounding box center [1375, 359] width 0 height 0
drag, startPoint x: 1316, startPoint y: 493, endPoint x: 1128, endPoint y: 492, distance: 188.0
type input "1"
click at [1197, 492] on input "range" at bounding box center [1371, 492] width 348 height 29
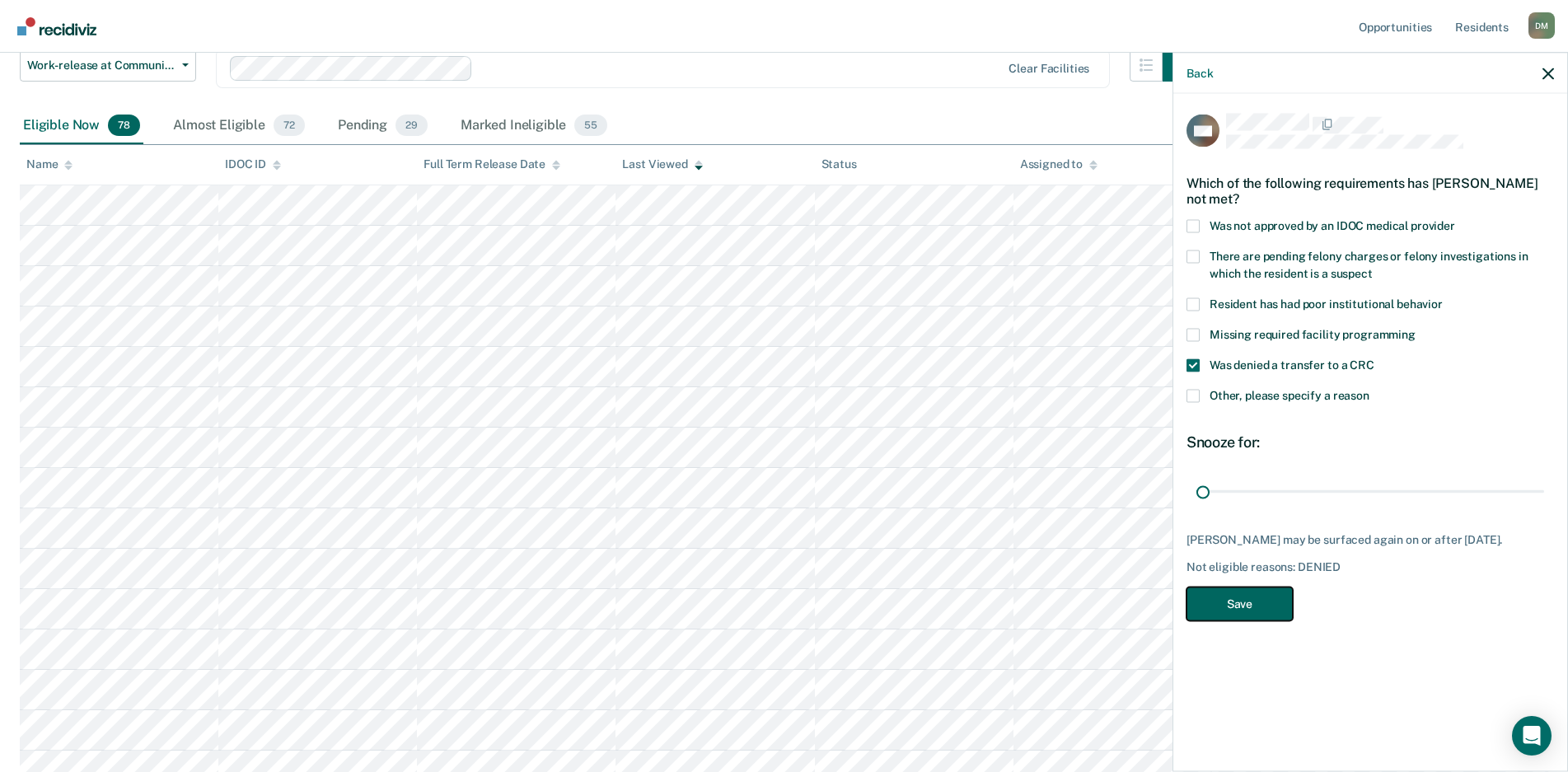
click at [1216, 599] on button "Save" at bounding box center [1240, 604] width 107 height 34
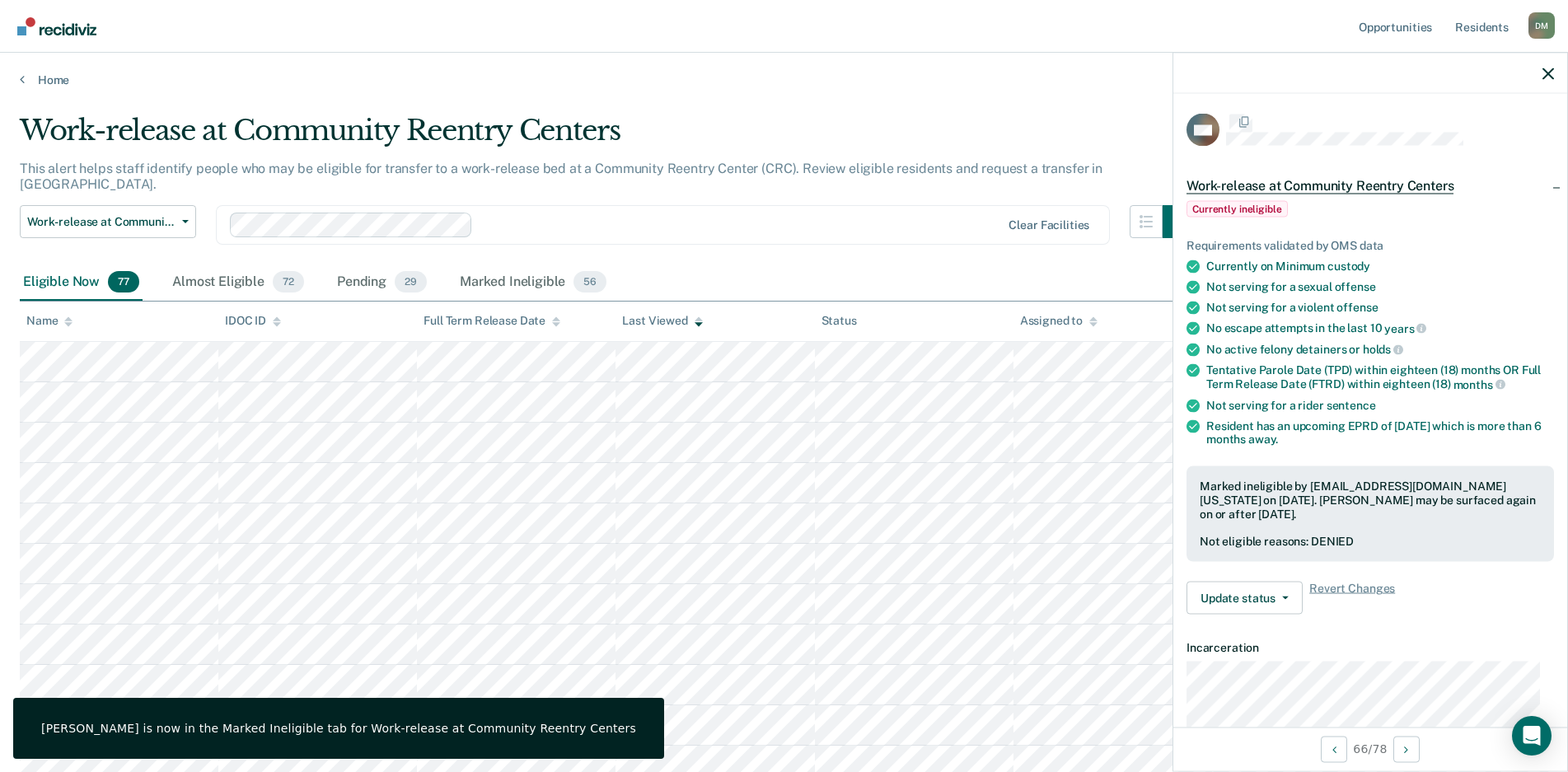
scroll to position [157, 0]
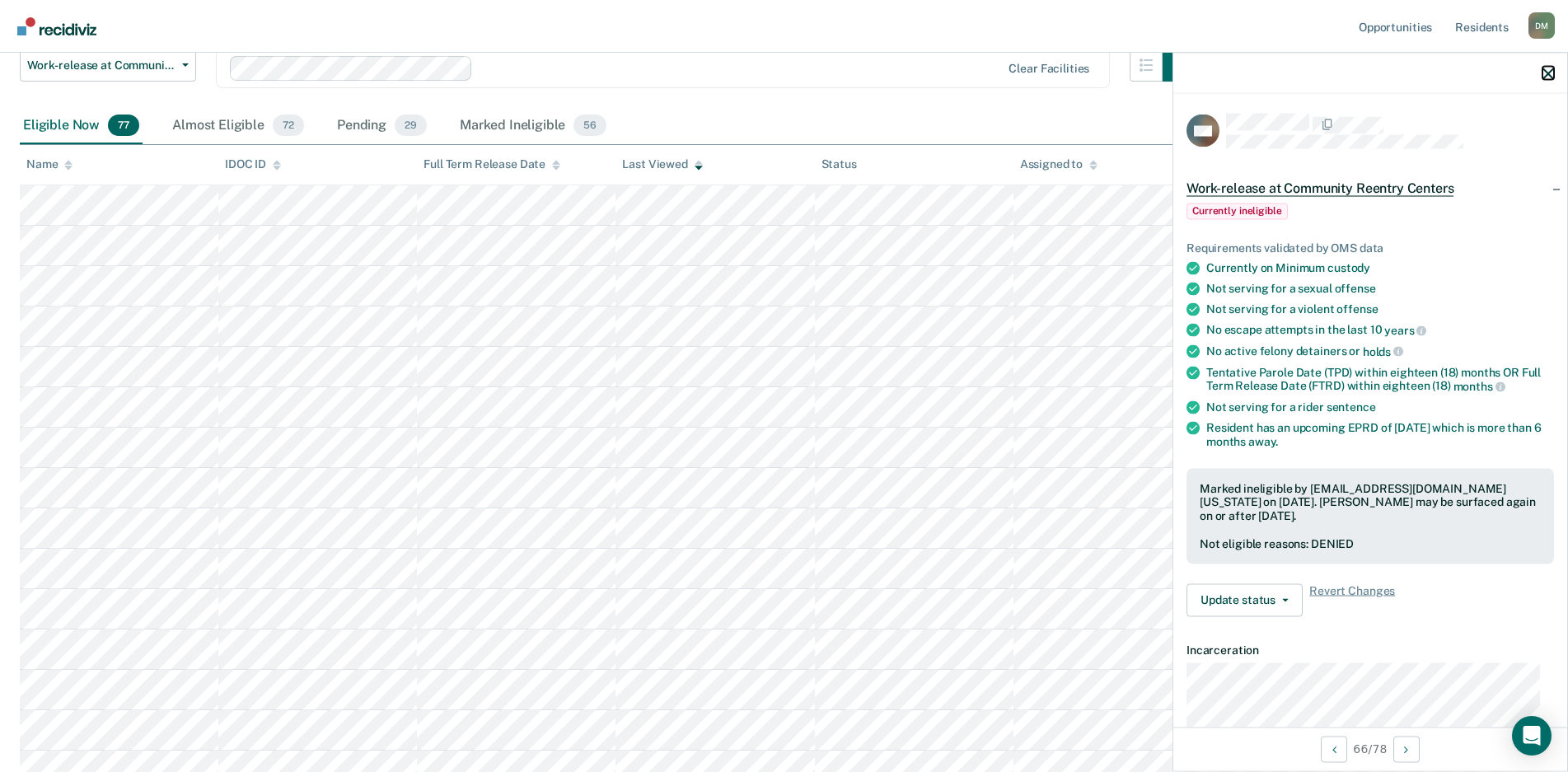
click at [1547, 73] on icon "button" at bounding box center [1548, 73] width 11 height 11
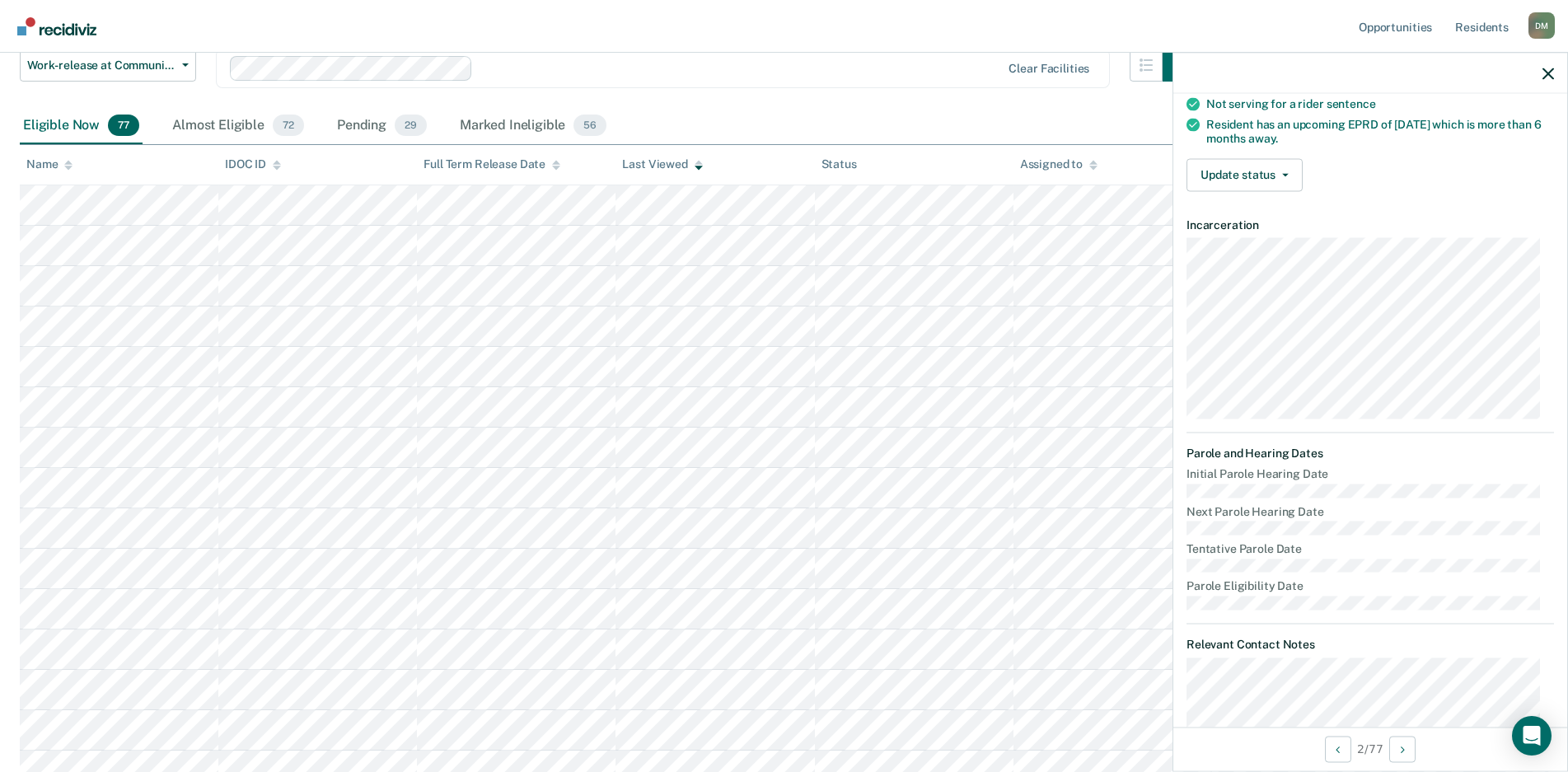
scroll to position [0, 0]
